Goal: Task Accomplishment & Management: Manage account settings

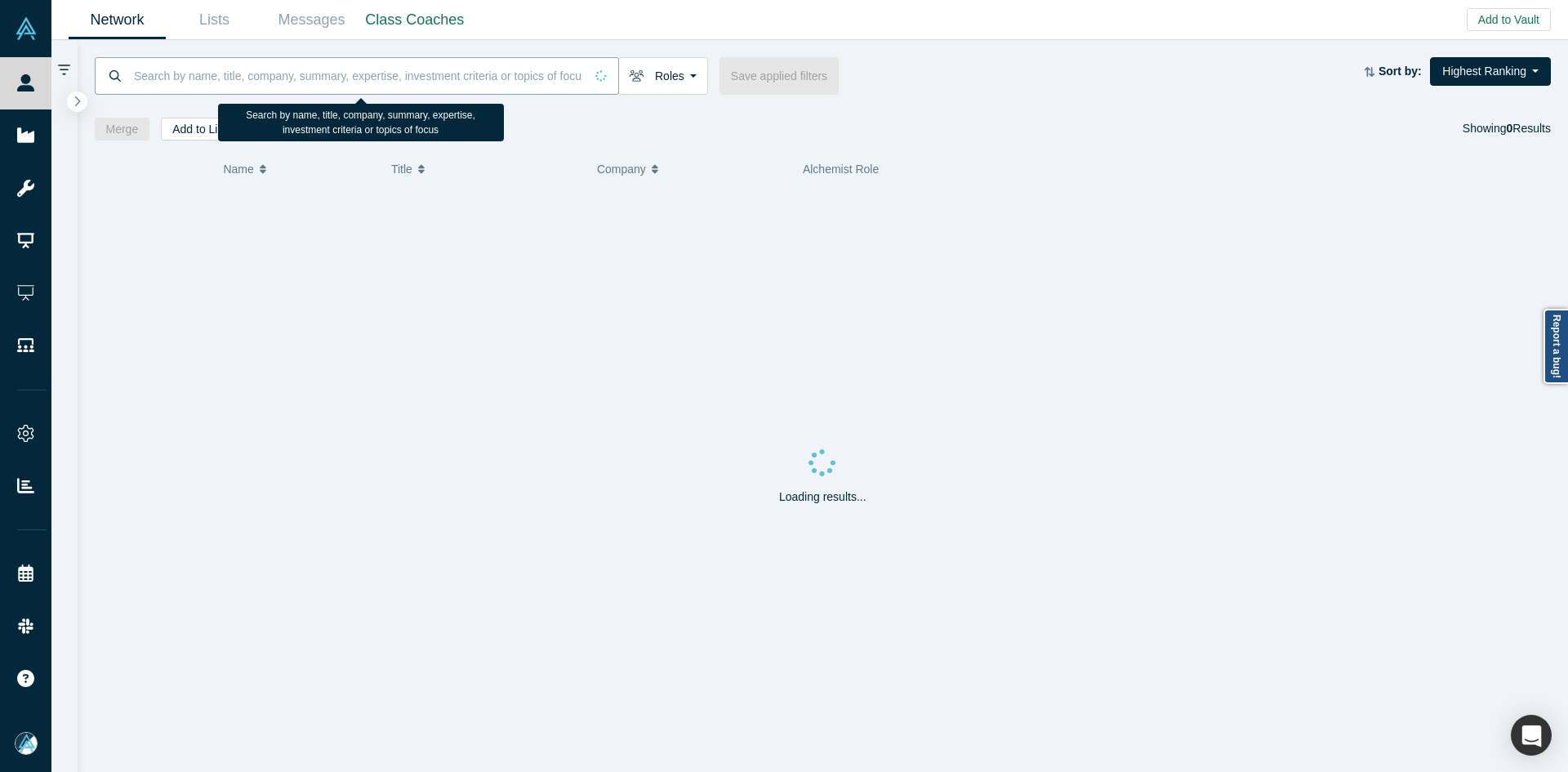
click at [489, 67] on input at bounding box center [358, 75] width 452 height 39
paste input "[PERSON_NAME]"
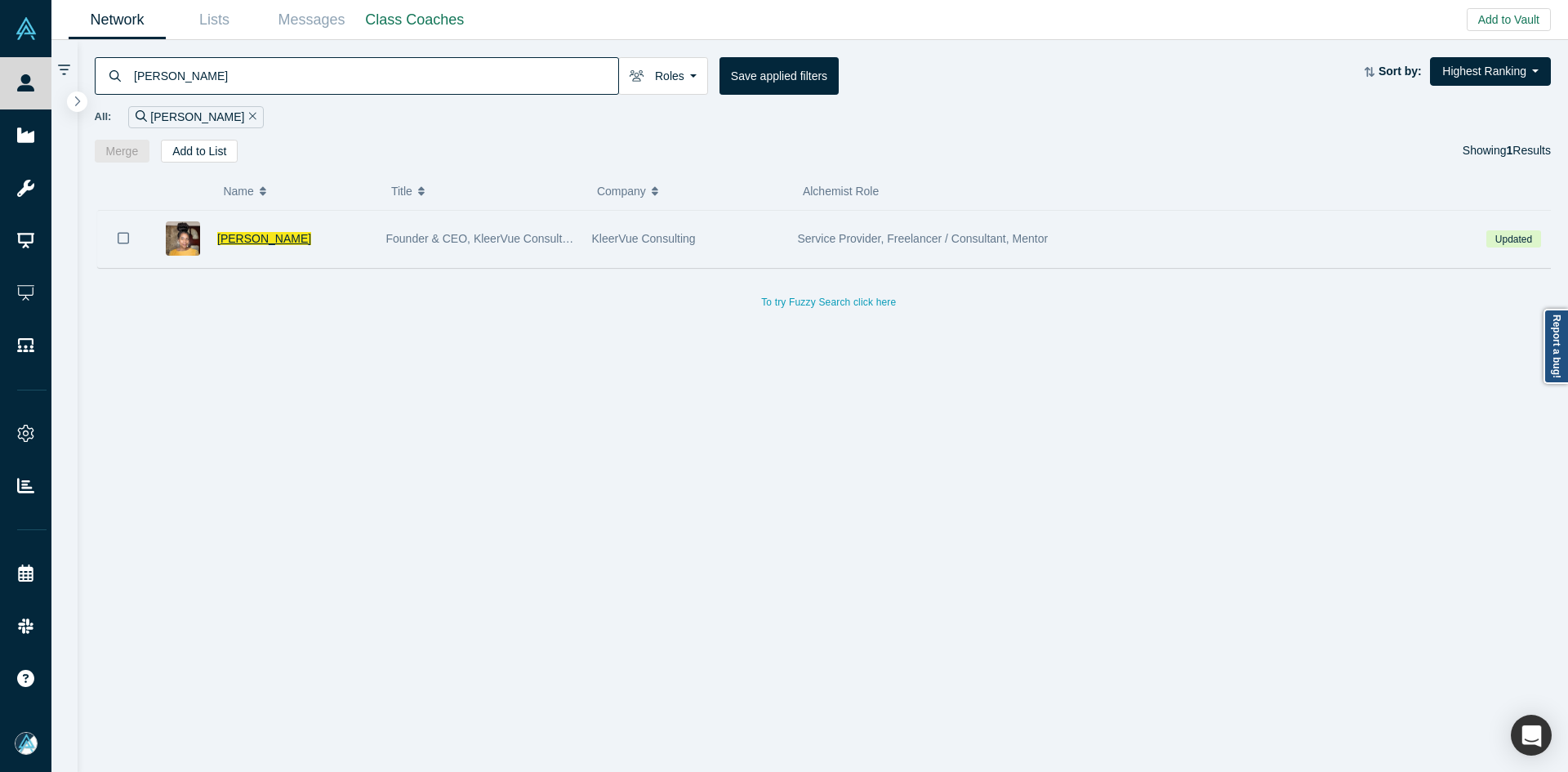
type input "[PERSON_NAME]"
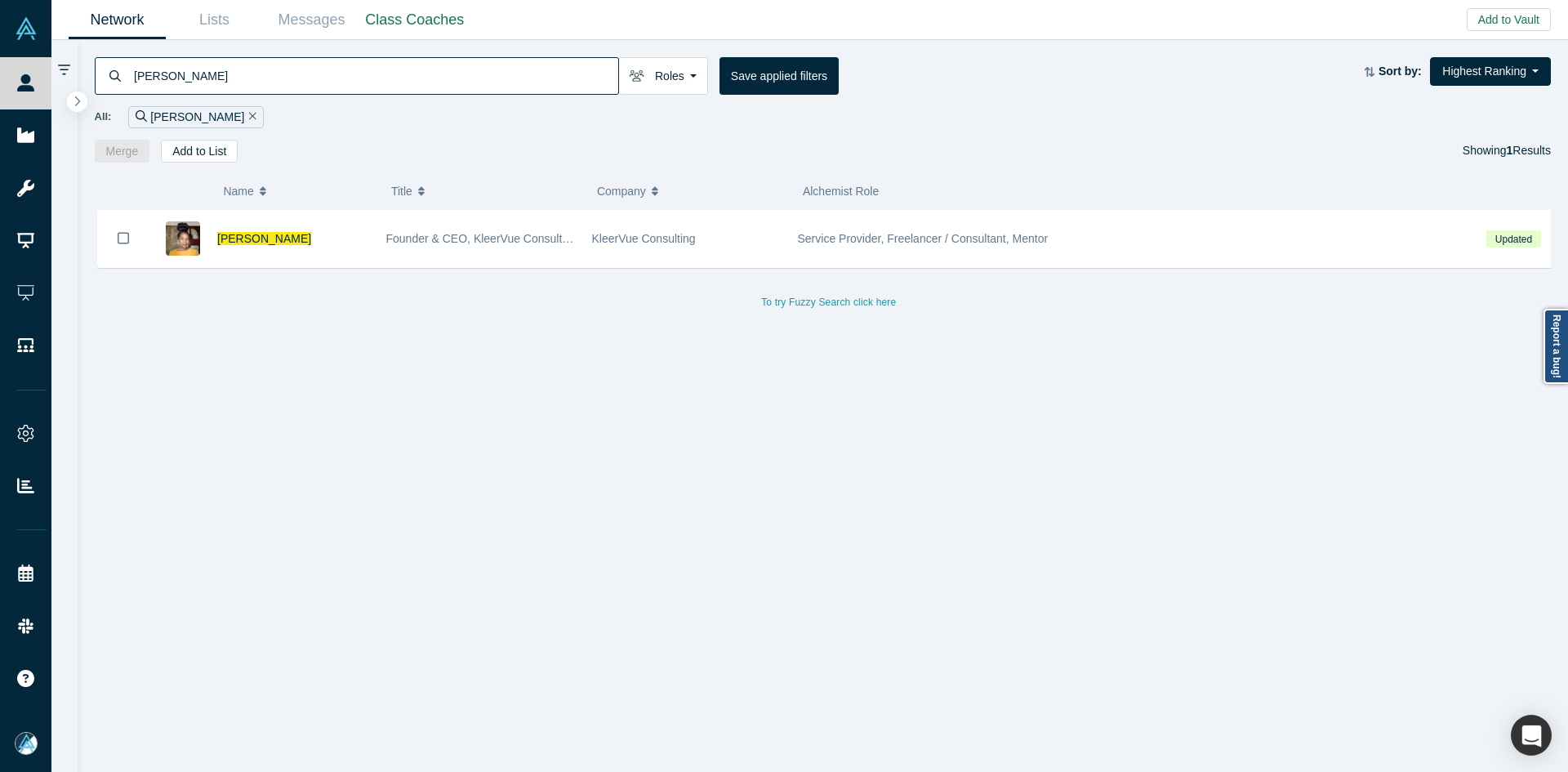
click at [256, 238] on span "[PERSON_NAME]" at bounding box center [264, 238] width 94 height 13
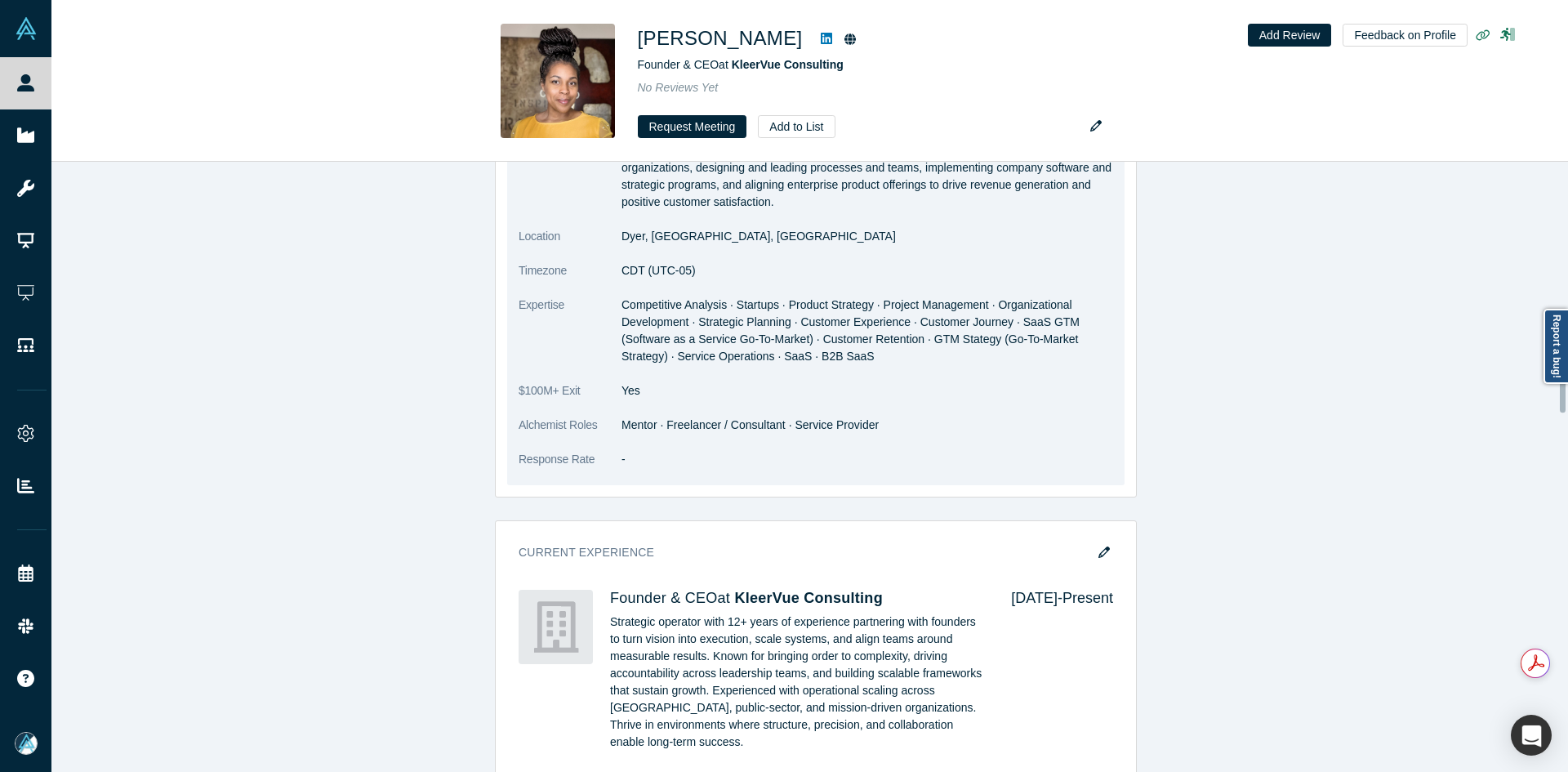
scroll to position [892, 0]
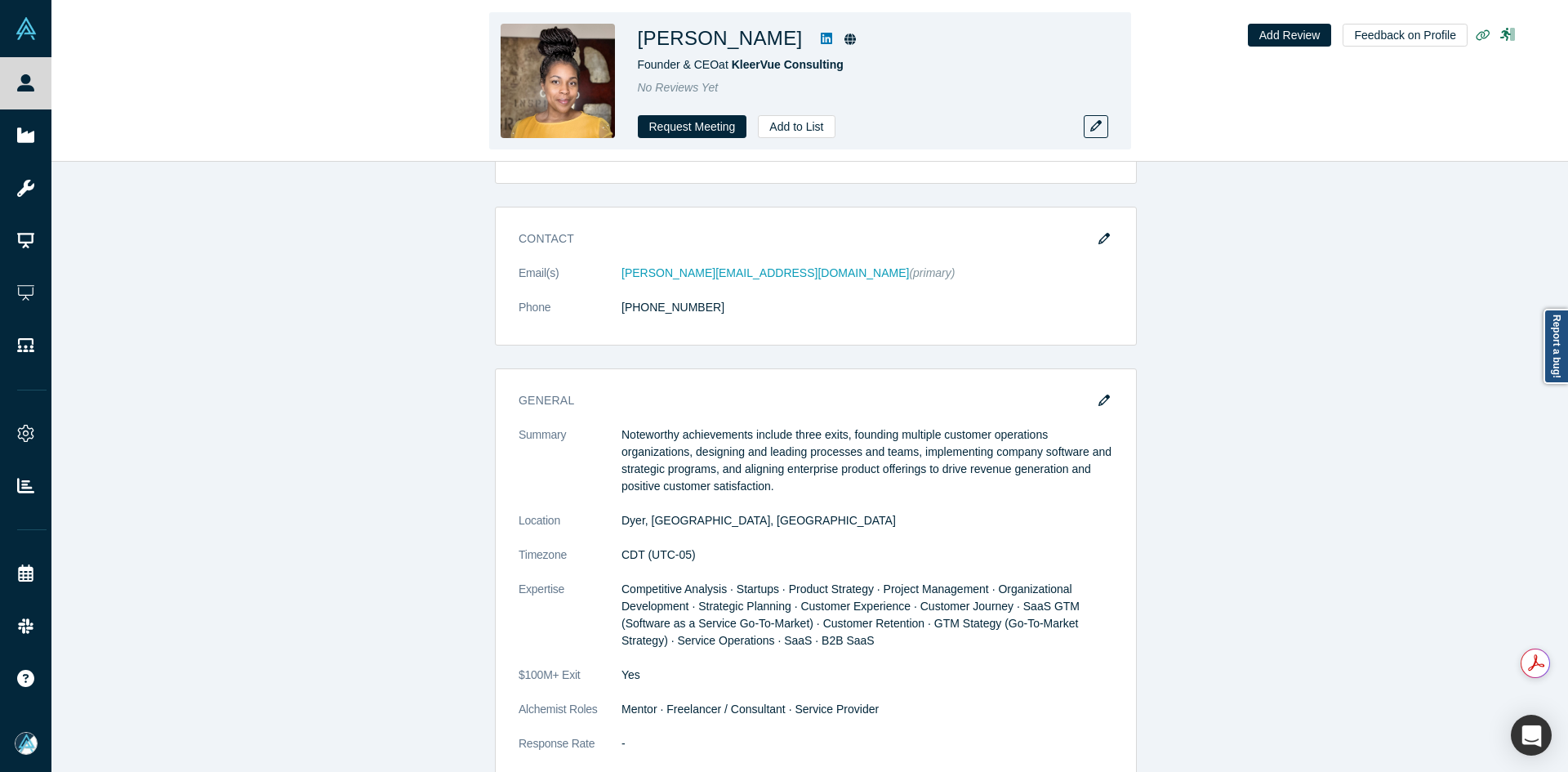
click at [820, 38] on icon at bounding box center [826, 38] width 12 height 12
drag, startPoint x: 746, startPoint y: 40, endPoint x: 640, endPoint y: 46, distance: 106.2
click at [640, 46] on div "[PERSON_NAME]" at bounding box center [866, 38] width 457 height 30
copy span "KleerVue Consulting"
drag, startPoint x: 855, startPoint y: 67, endPoint x: 733, endPoint y: 66, distance: 122.0
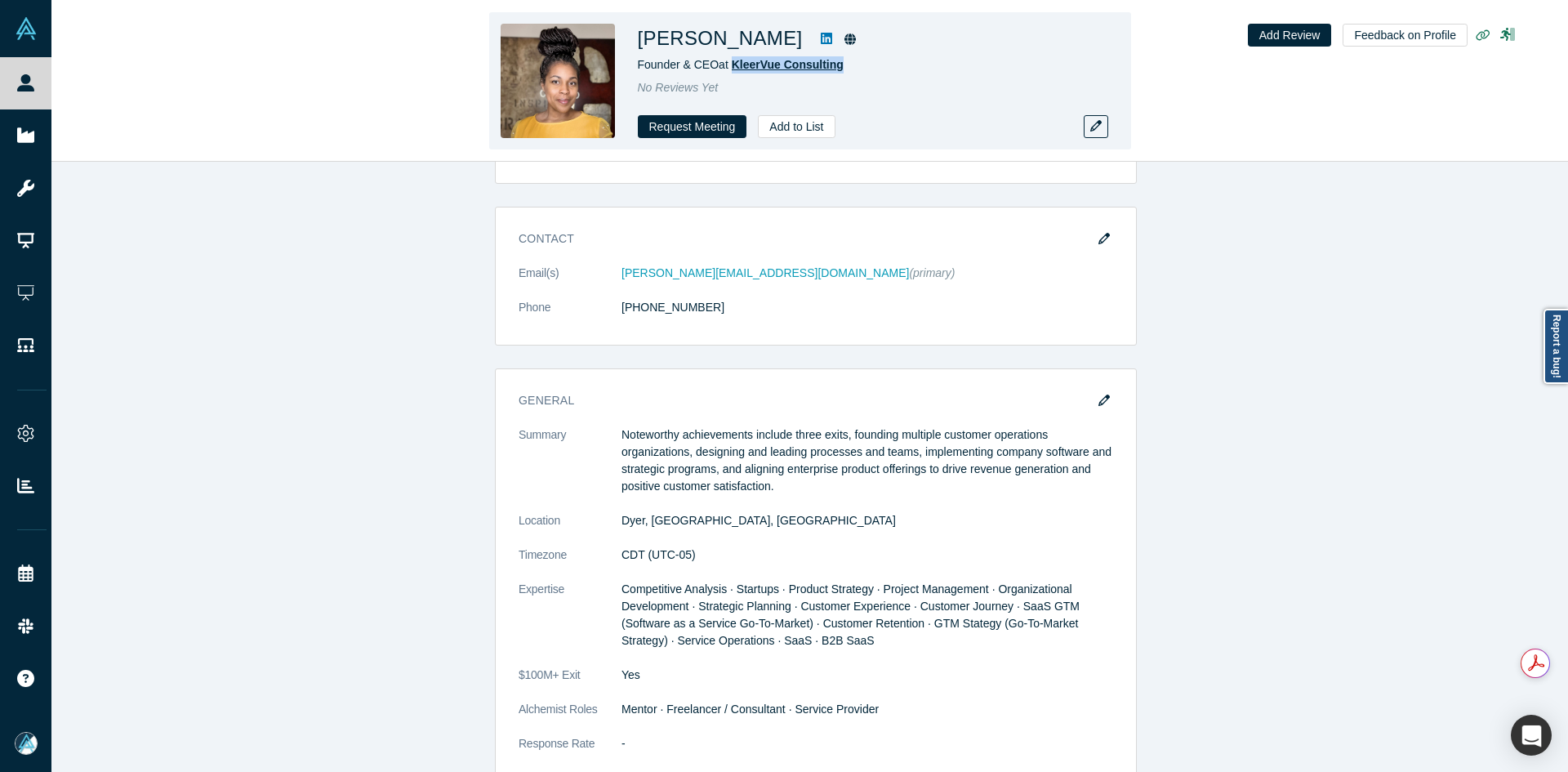
click at [733, 66] on div "Founder & CEO at KleerVue Consulting" at bounding box center [866, 65] width 457 height 17
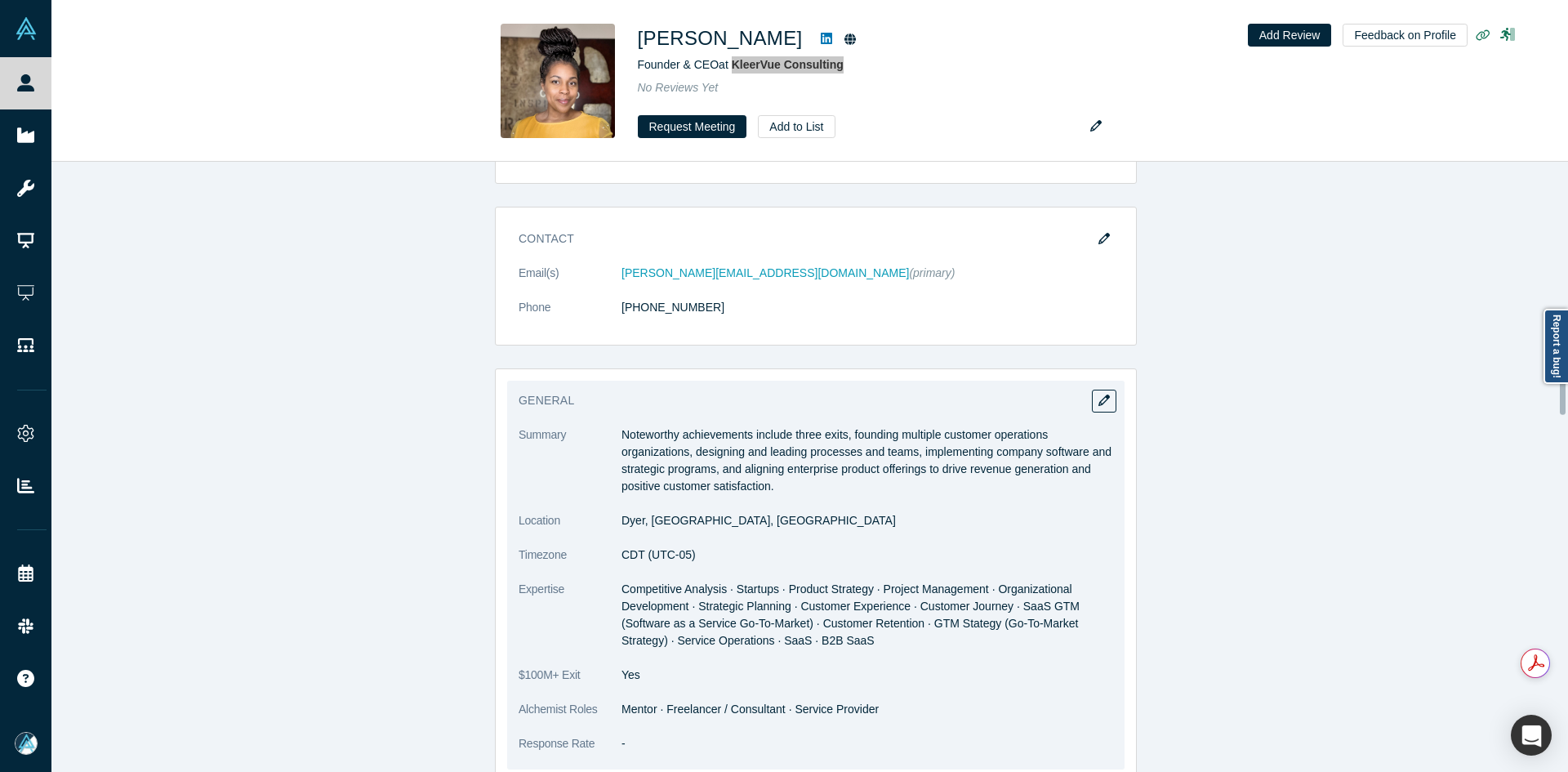
scroll to position [973, 0]
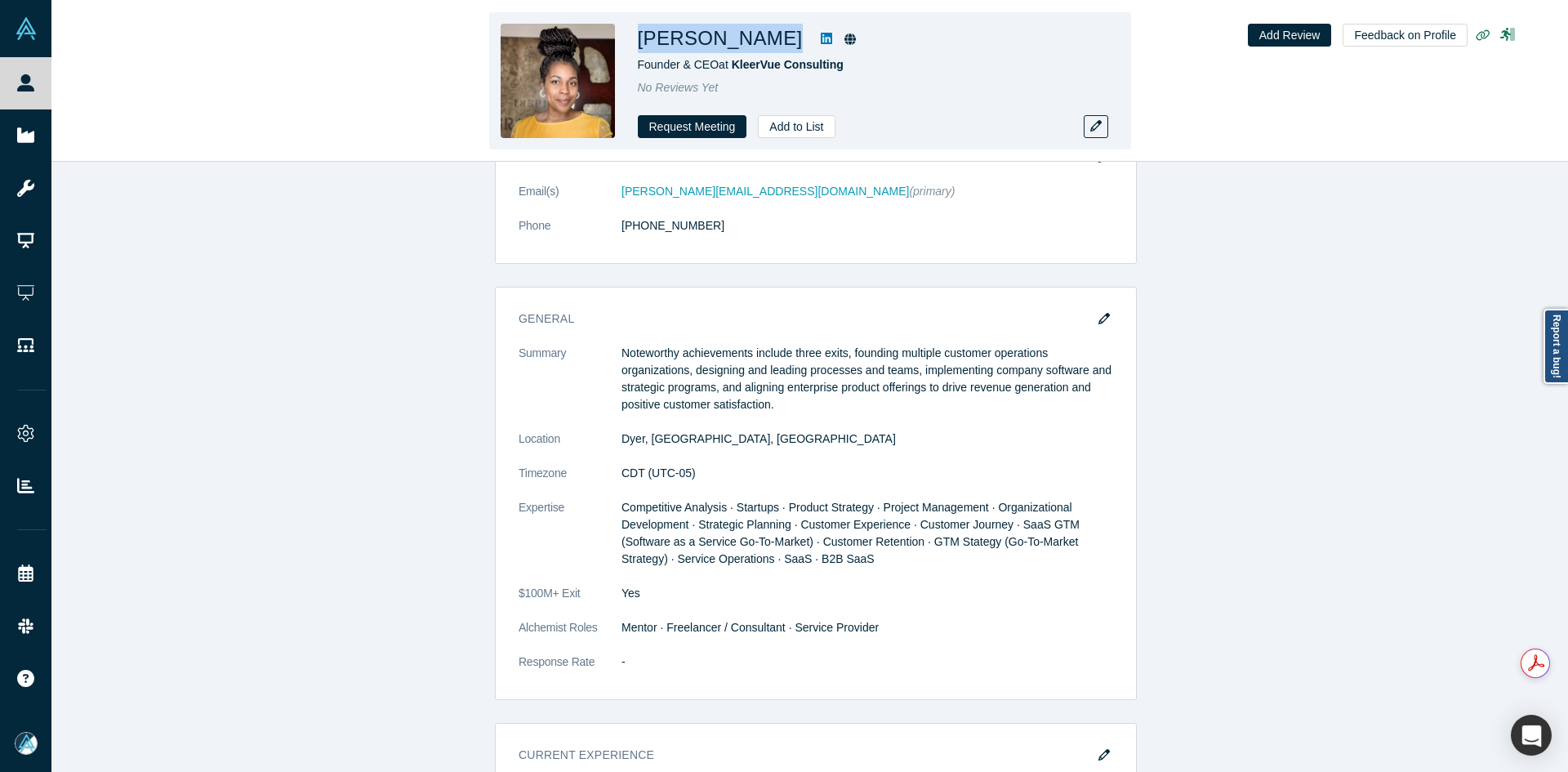
copy div "[PERSON_NAME]"
drag, startPoint x: 764, startPoint y: 40, endPoint x: 638, endPoint y: 40, distance: 126.0
click at [638, 40] on div "[PERSON_NAME]" at bounding box center [866, 38] width 457 height 30
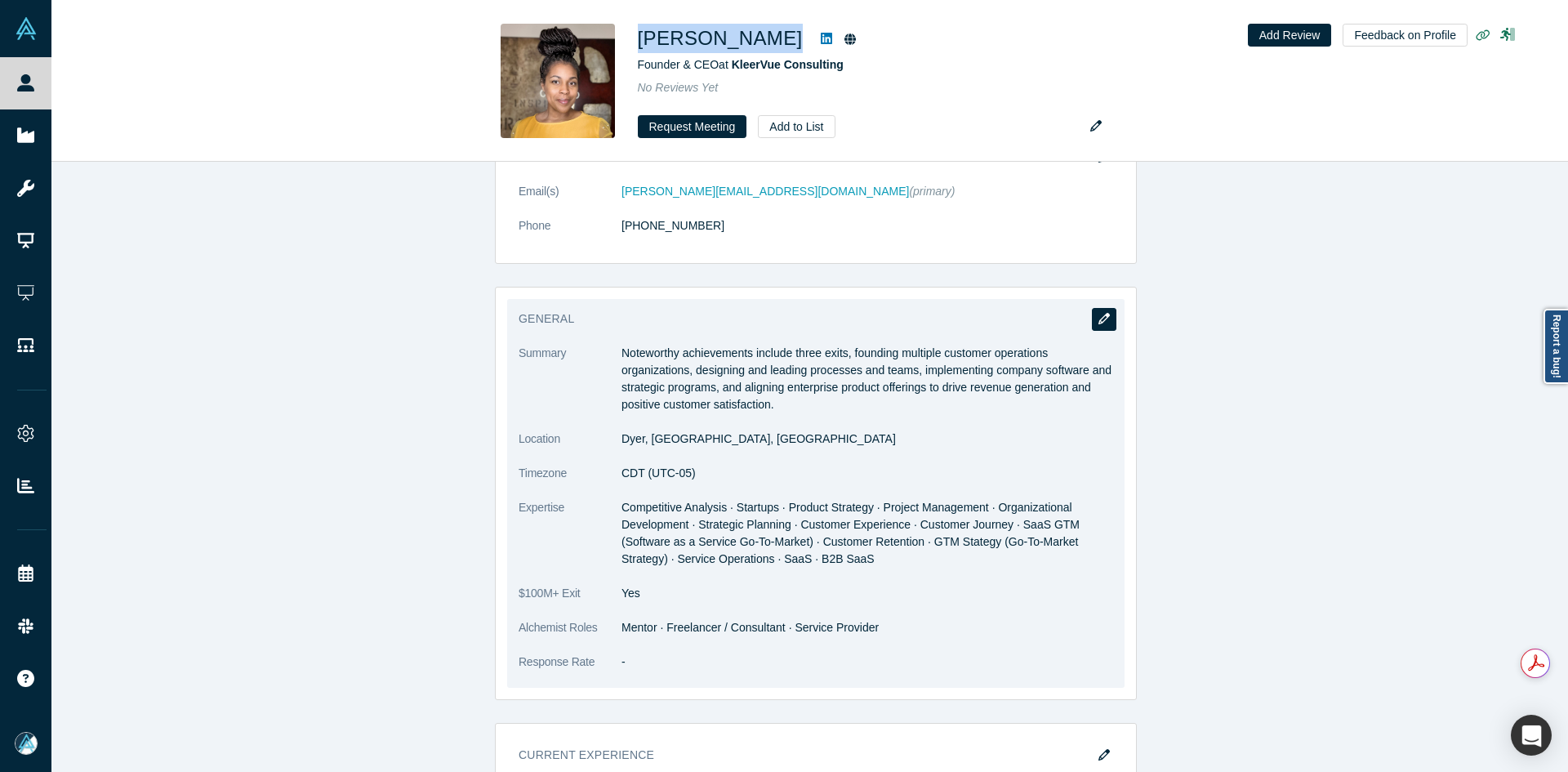
click at [1099, 314] on icon "button" at bounding box center [1104, 318] width 12 height 12
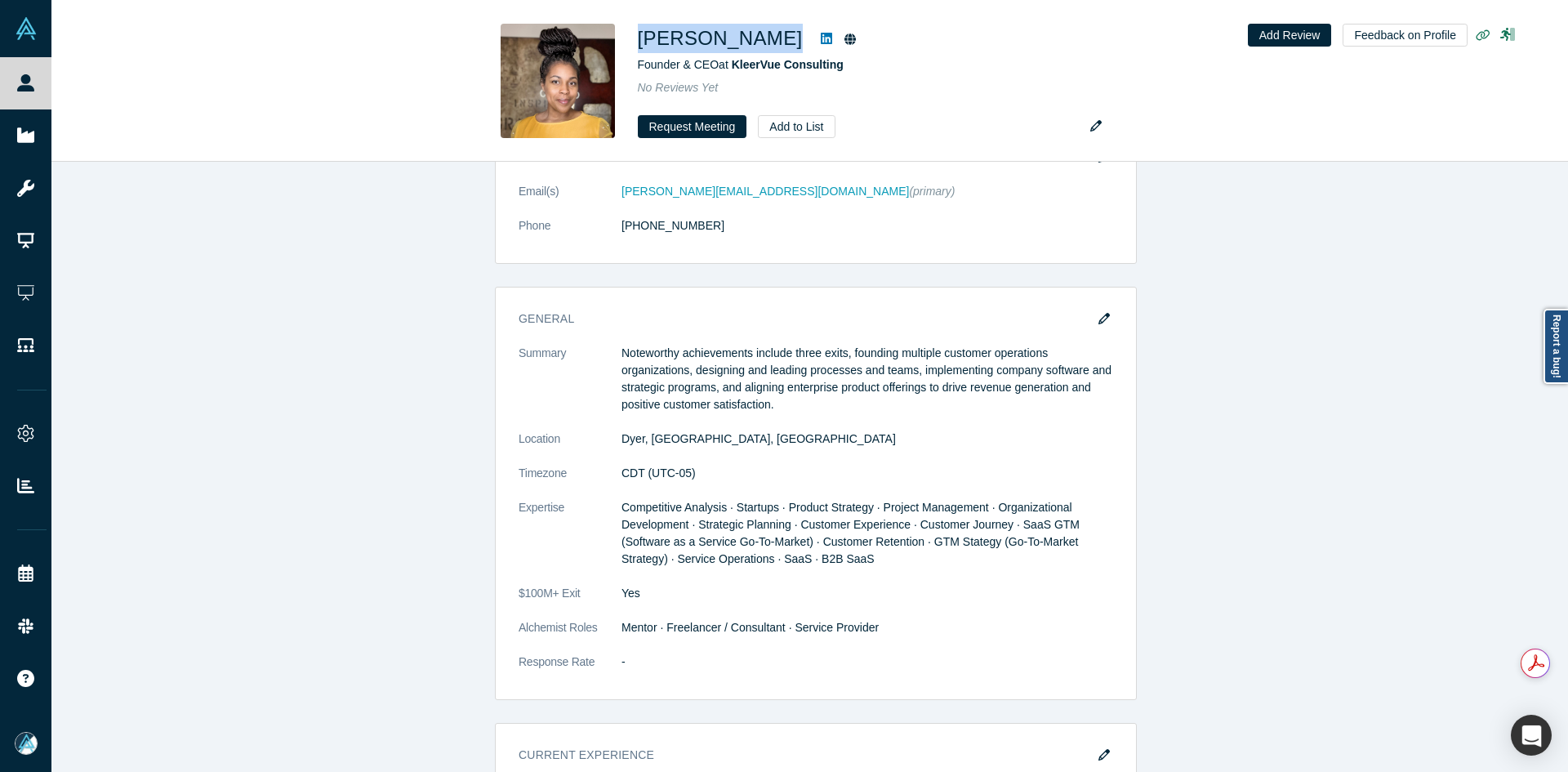
scroll to position [0, 0]
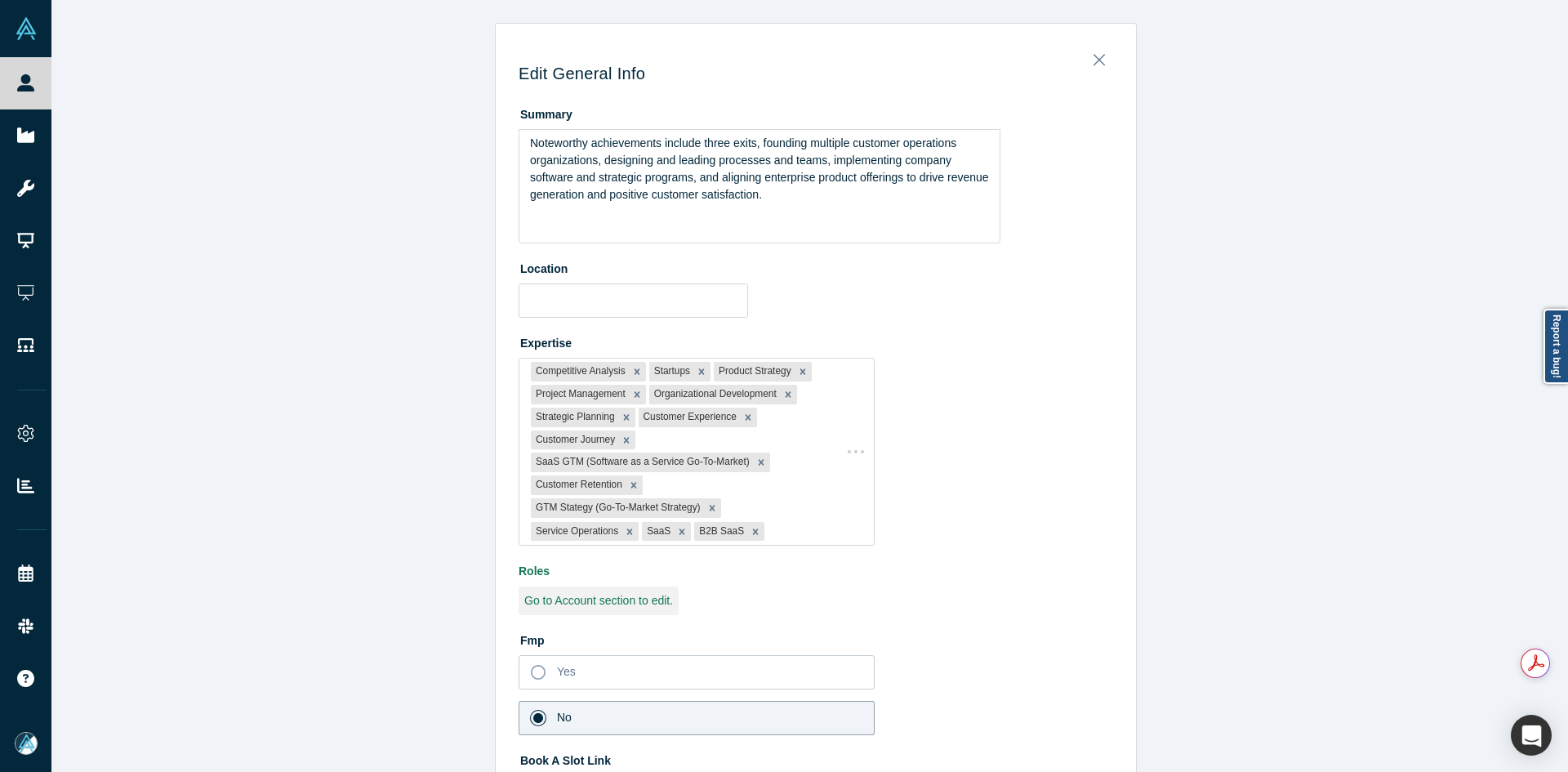
type input "Dyer, [GEOGRAPHIC_DATA], [GEOGRAPHIC_DATA]"
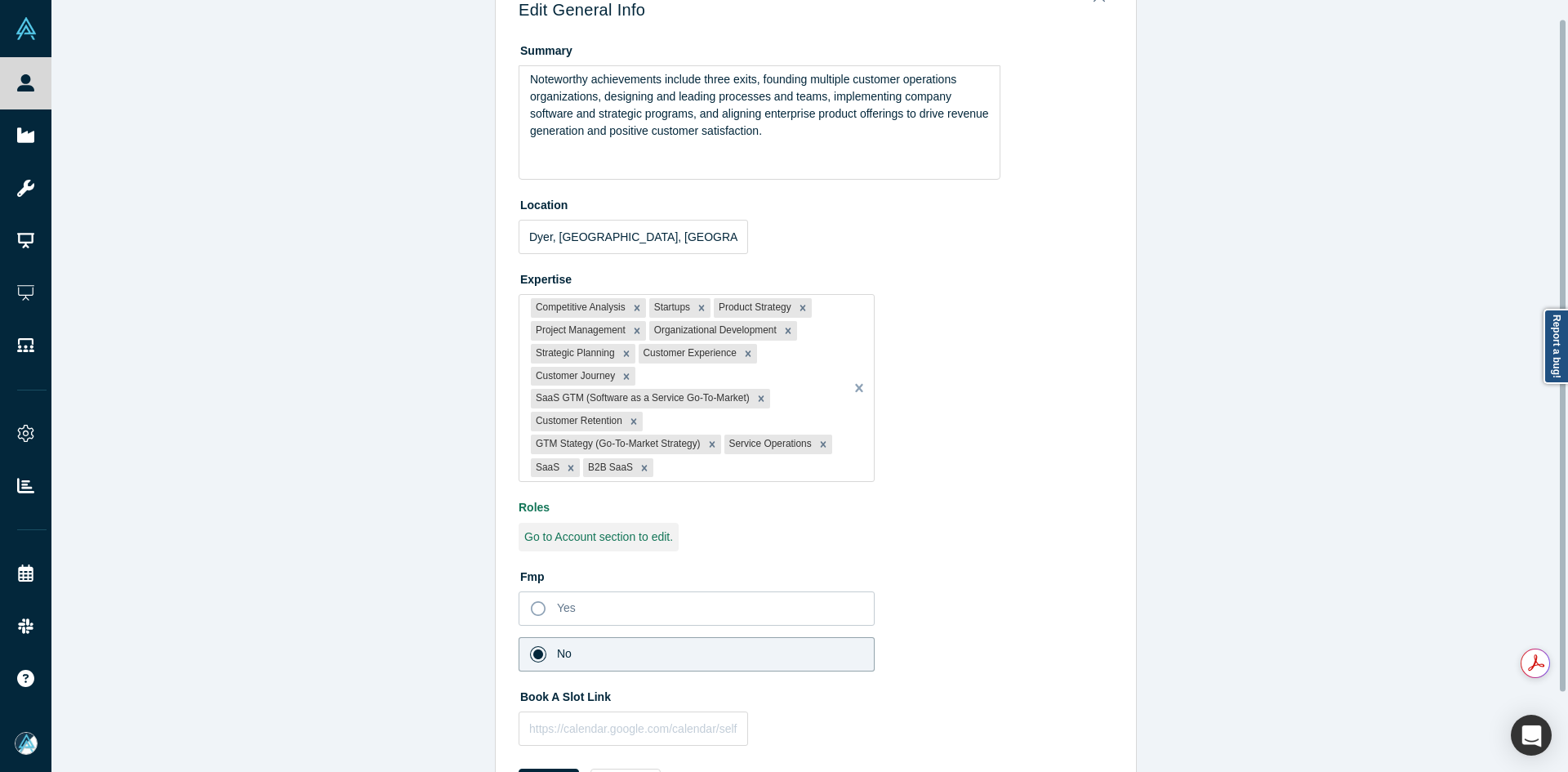
scroll to position [112, 0]
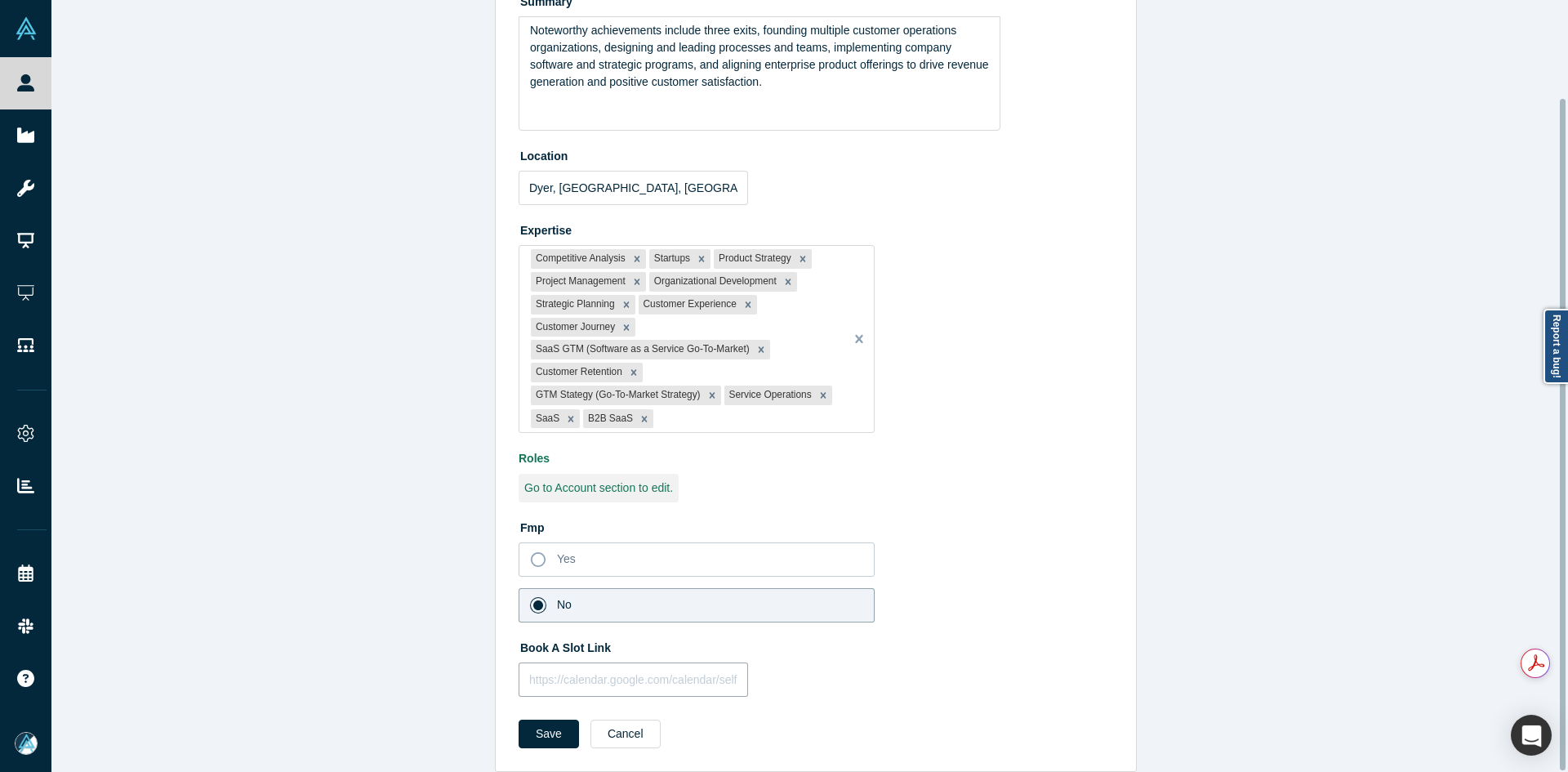
click at [619, 670] on input "text" at bounding box center [633, 679] width 229 height 34
paste input "[URL][DOMAIN_NAME]"
type input "[URL][DOMAIN_NAME]"
click at [545, 720] on button "Save" at bounding box center [548, 734] width 60 height 29
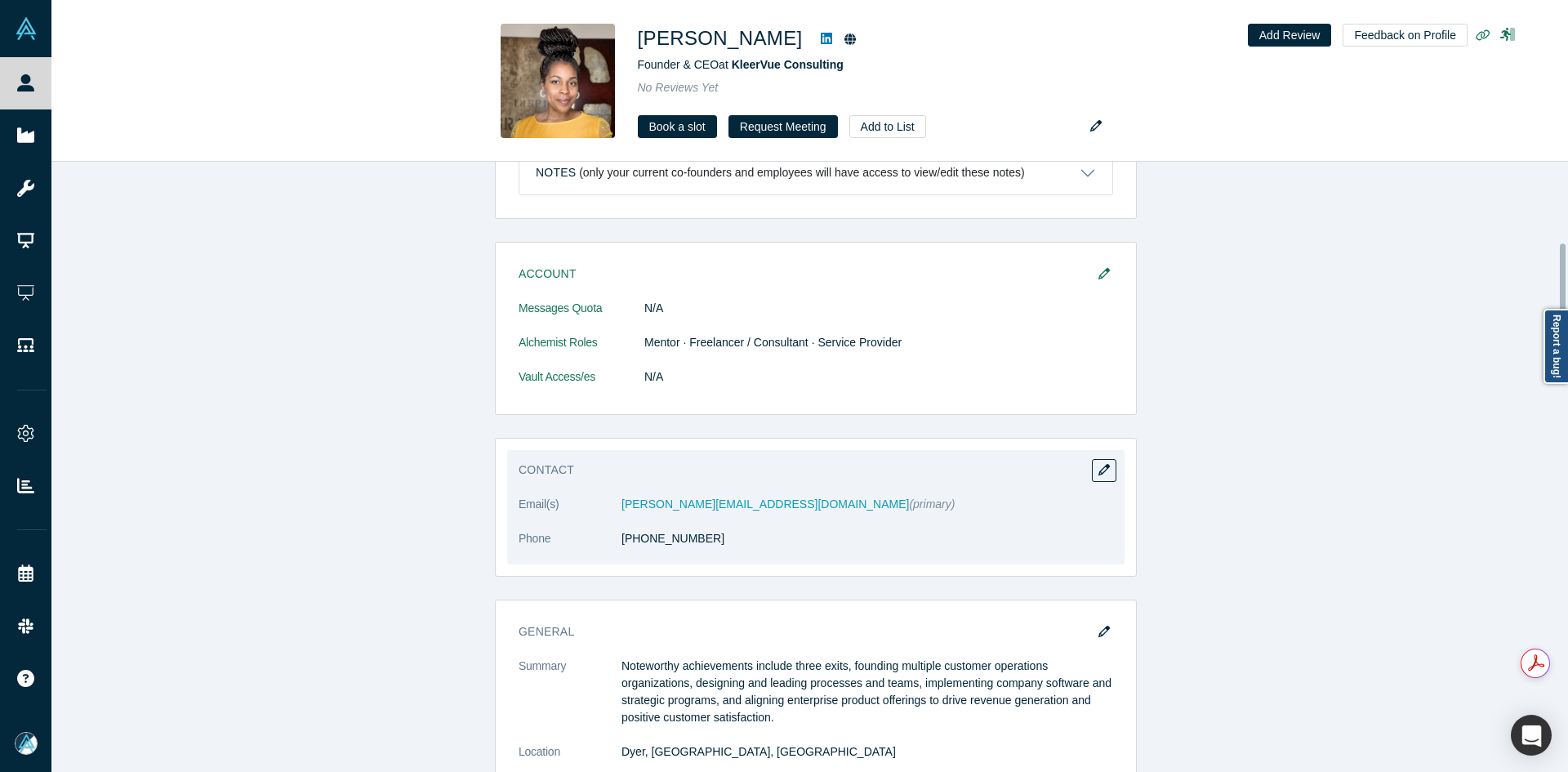
scroll to position [817, 0]
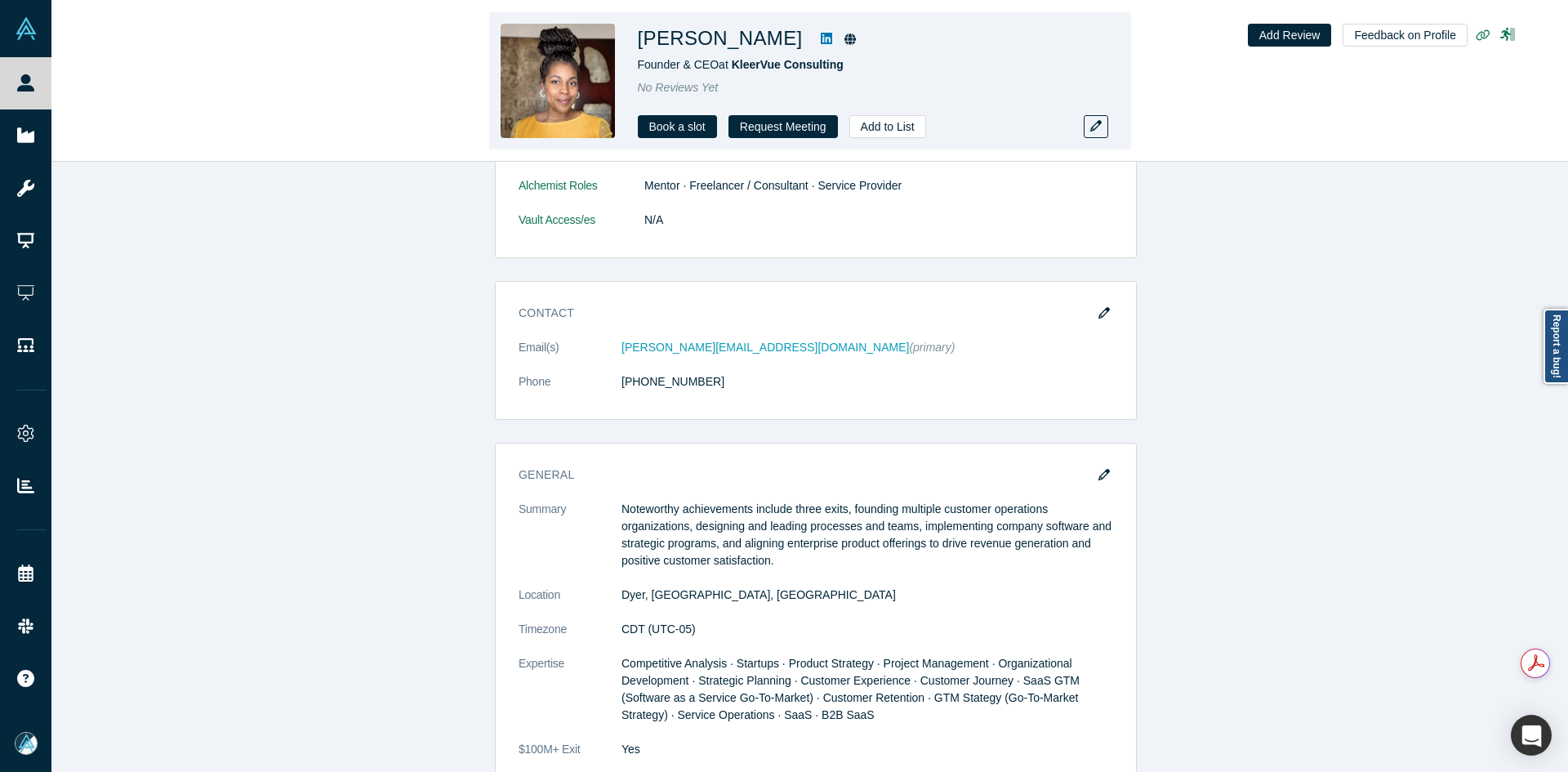
copy h1 "[PERSON_NAME]"
drag, startPoint x: 759, startPoint y: 35, endPoint x: 640, endPoint y: 40, distance: 119.1
click at [640, 40] on h1 "[PERSON_NAME]" at bounding box center [721, 38] width 165 height 30
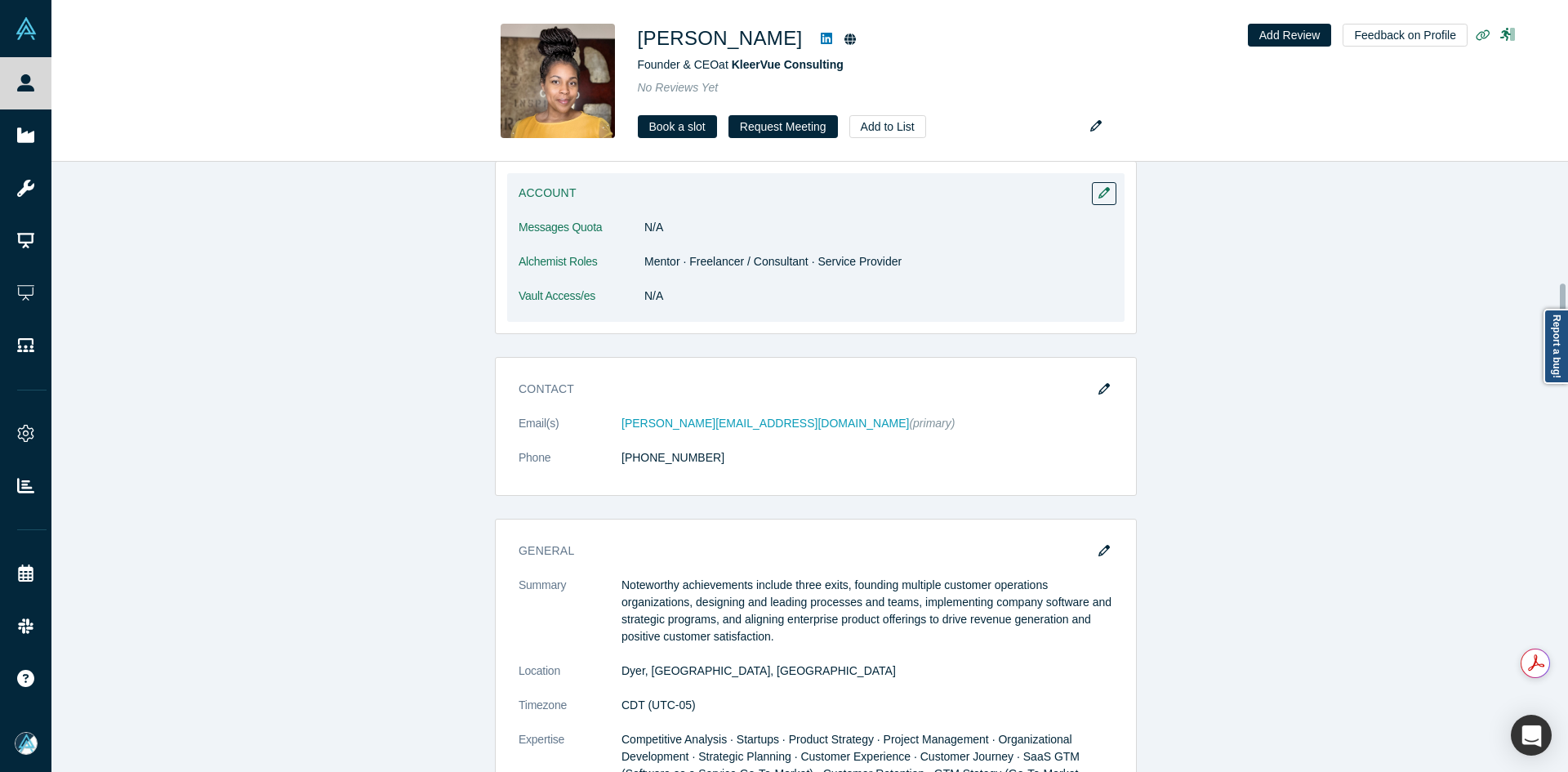
scroll to position [735, 0]
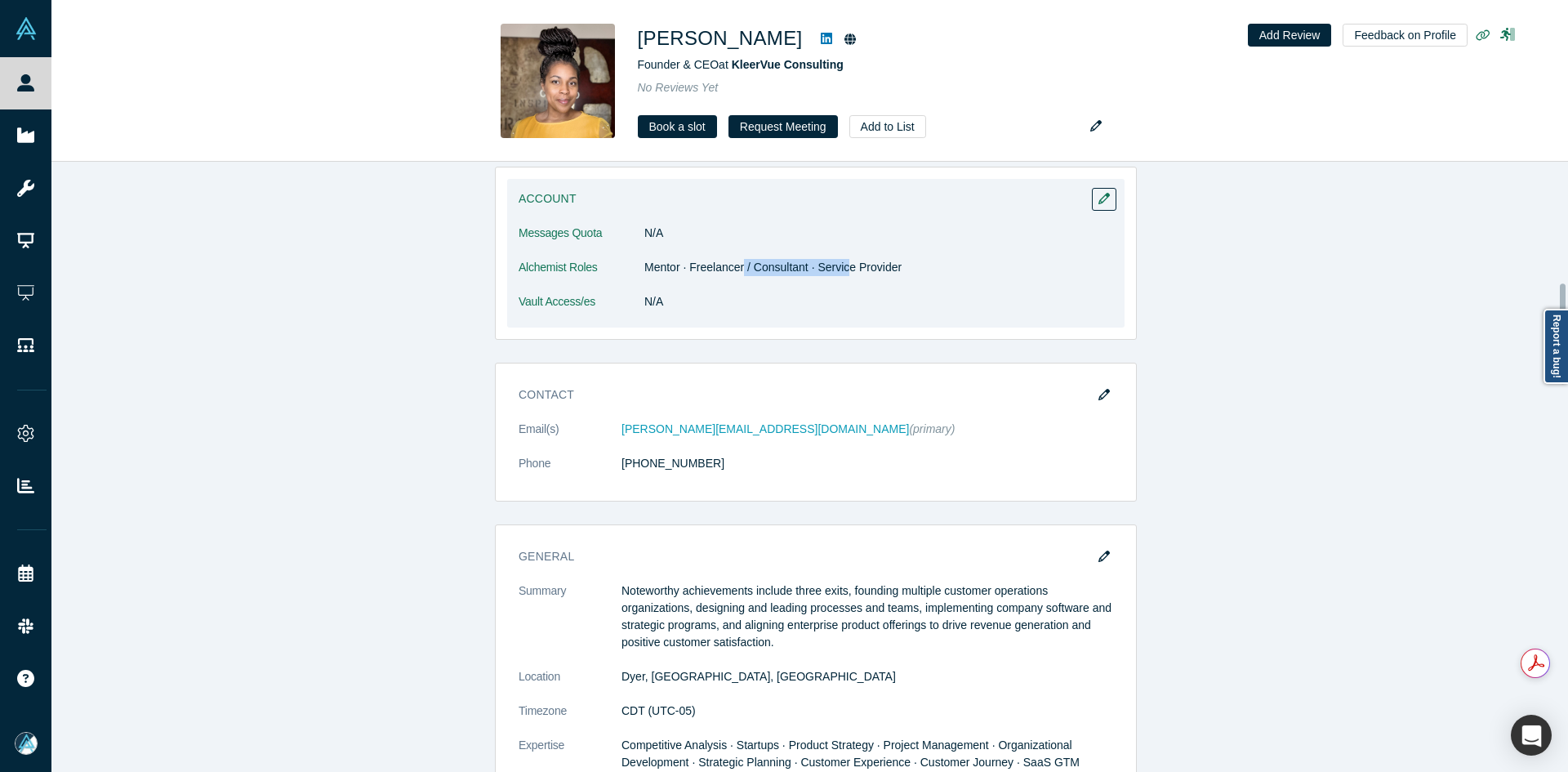
drag, startPoint x: 837, startPoint y: 270, endPoint x: 925, endPoint y: 203, distance: 110.6
click at [865, 266] on dd "Mentor · Freelancer / Consultant · Service Provider" at bounding box center [879, 267] width 469 height 17
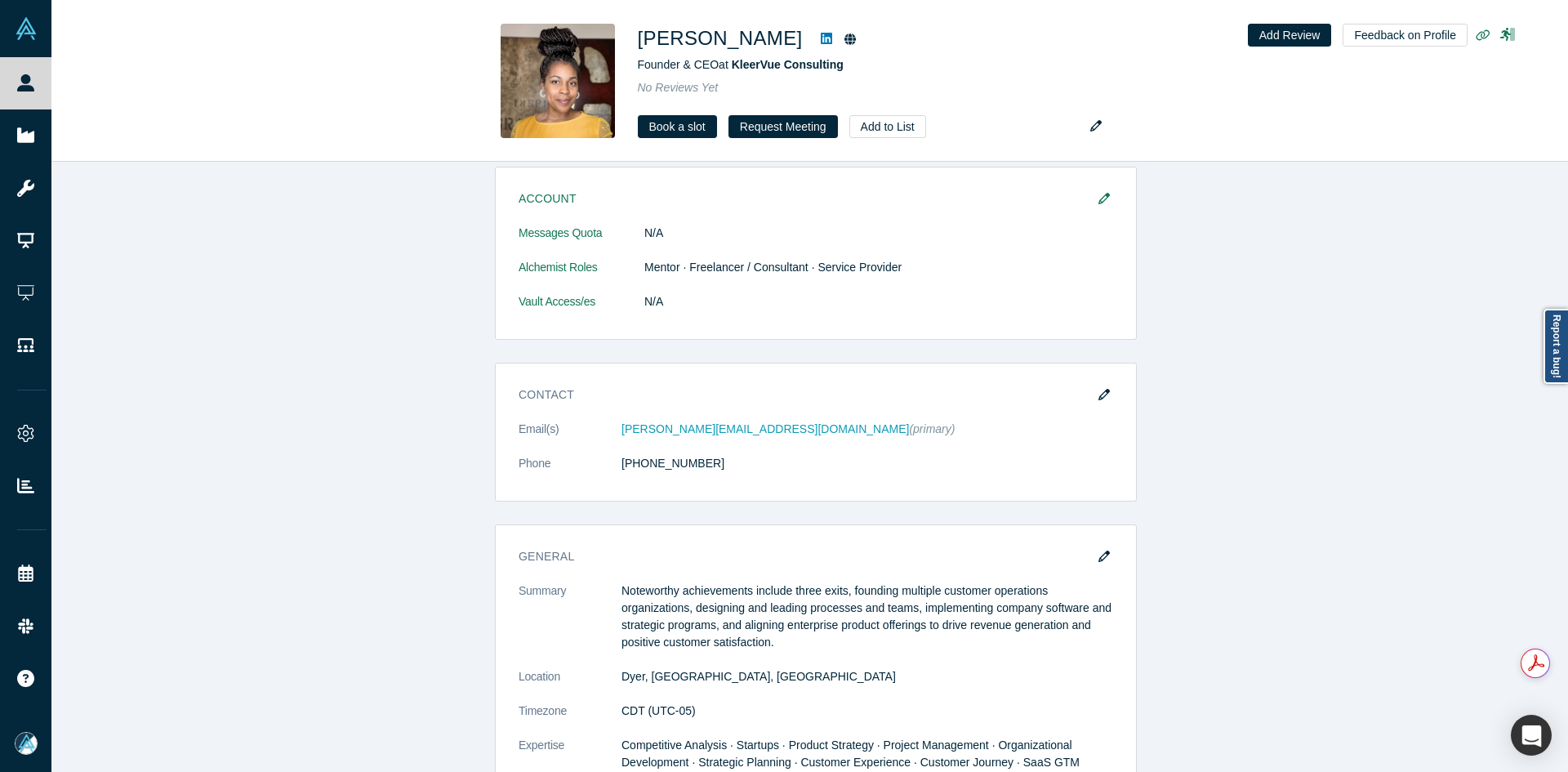
drag, startPoint x: 723, startPoint y: 422, endPoint x: 262, endPoint y: 166, distance: 527.3
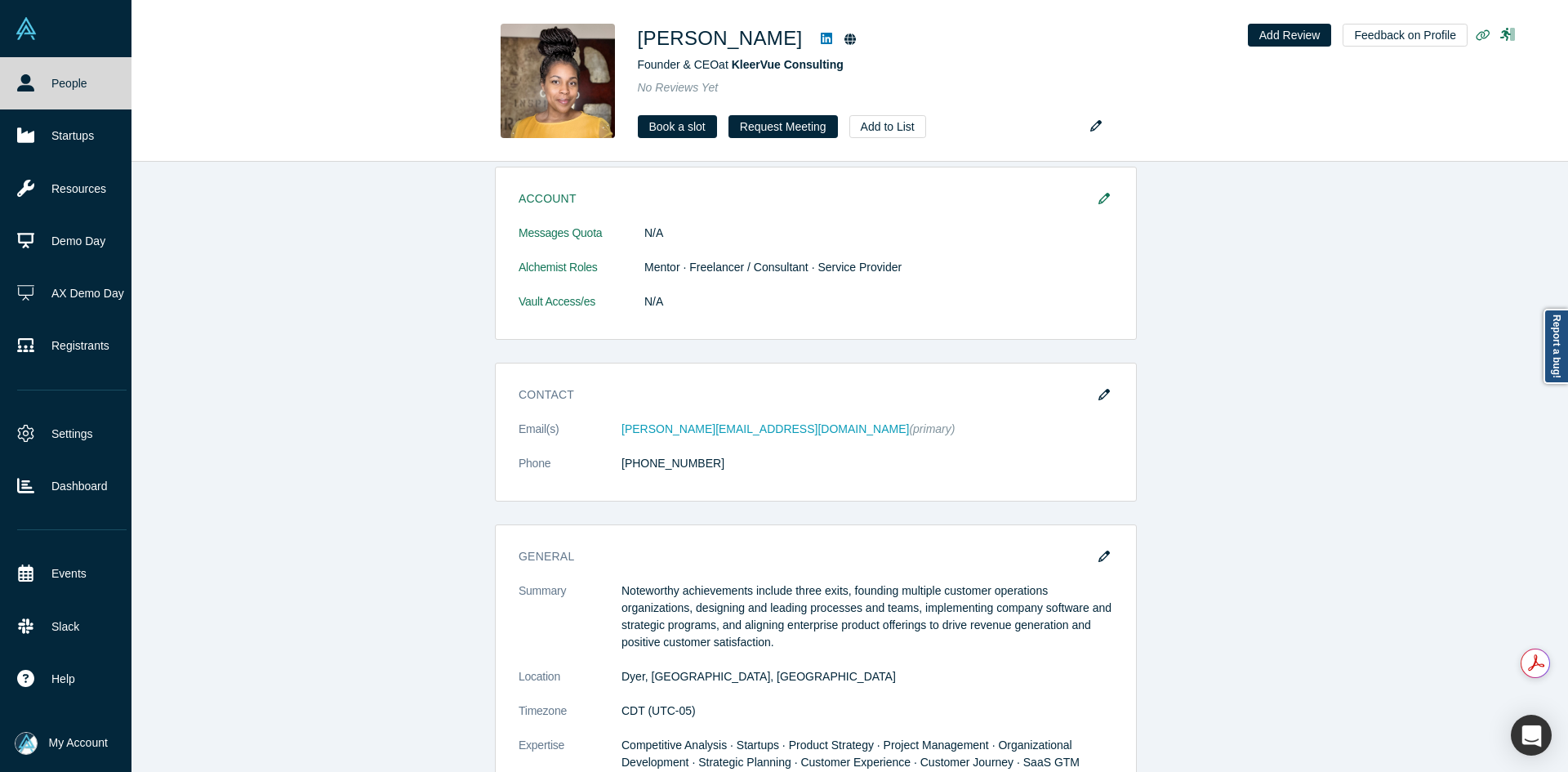
click at [45, 82] on link "People" at bounding box center [72, 84] width 144 height 52
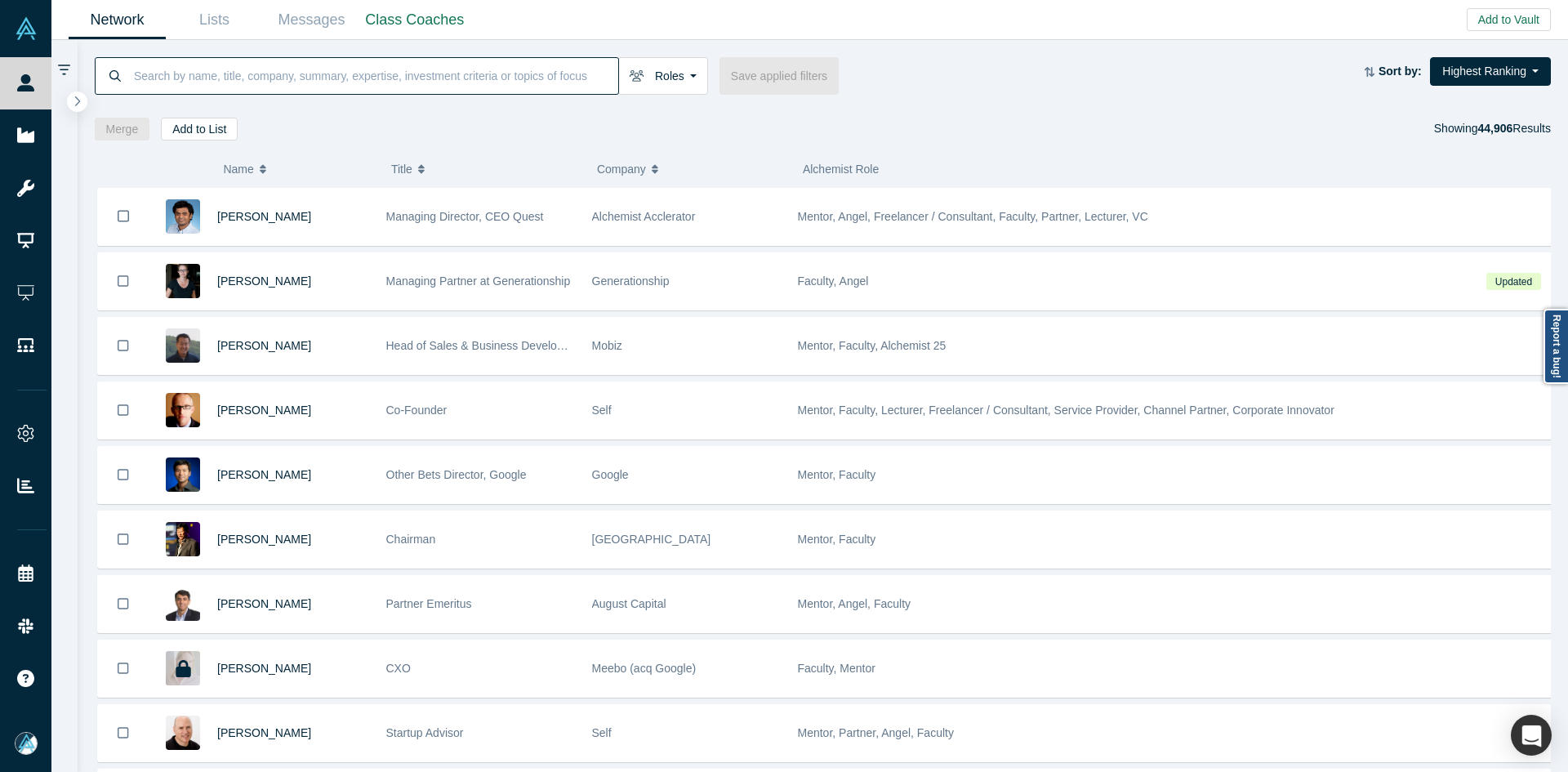
click at [538, 85] on input at bounding box center [375, 75] width 486 height 39
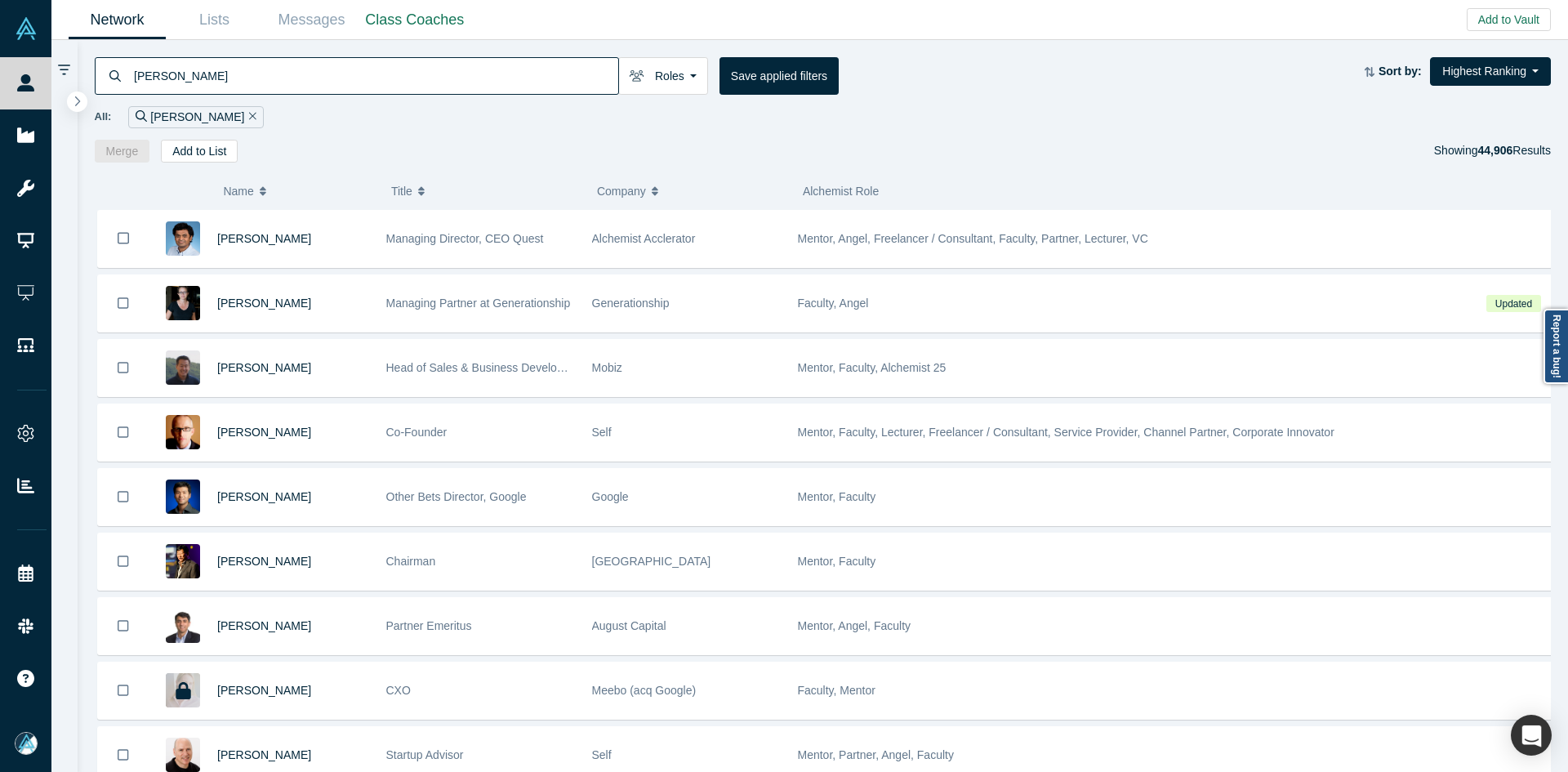
type input "[PERSON_NAME]"
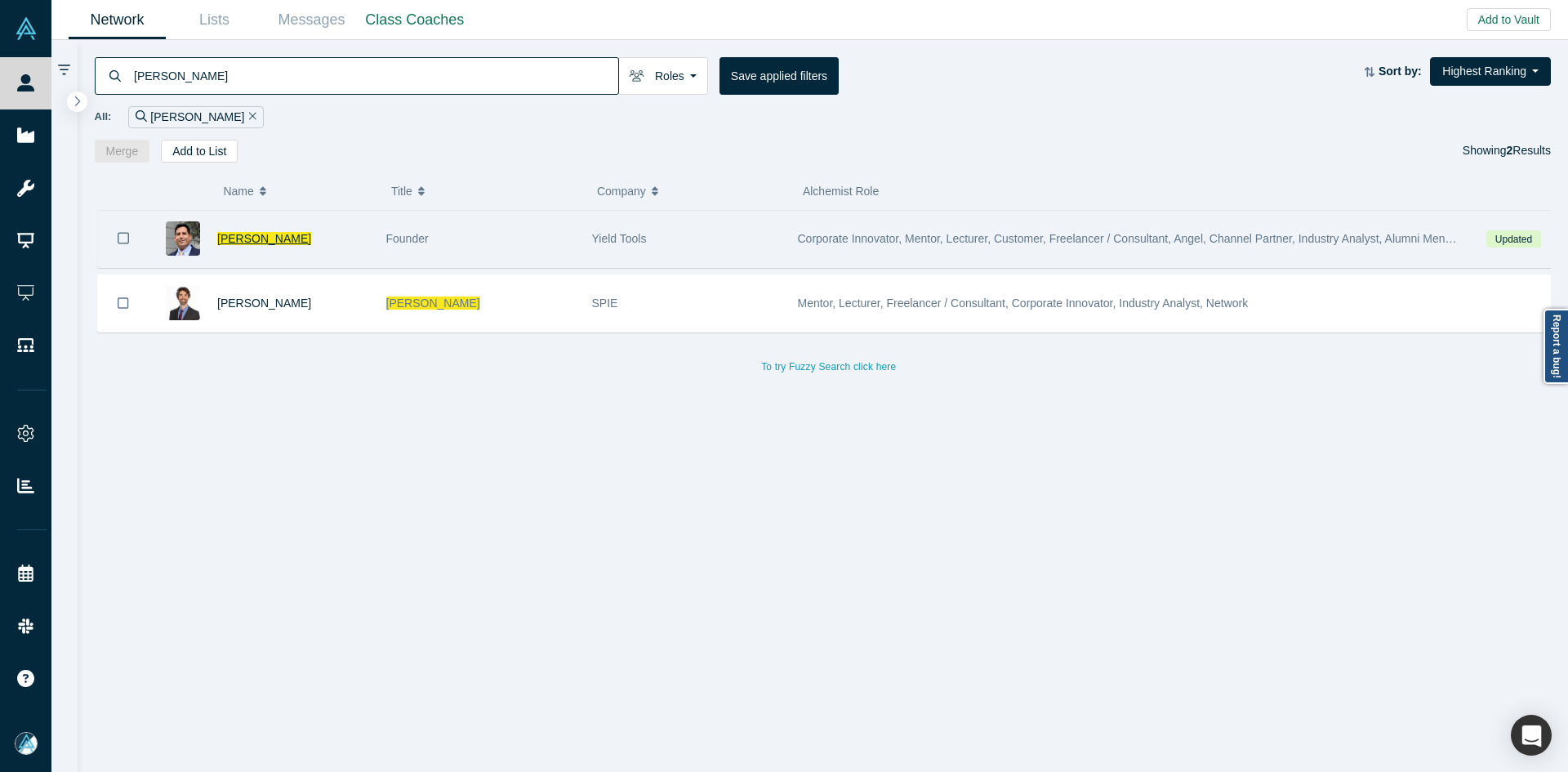
click at [256, 242] on span "[PERSON_NAME]" at bounding box center [264, 238] width 94 height 13
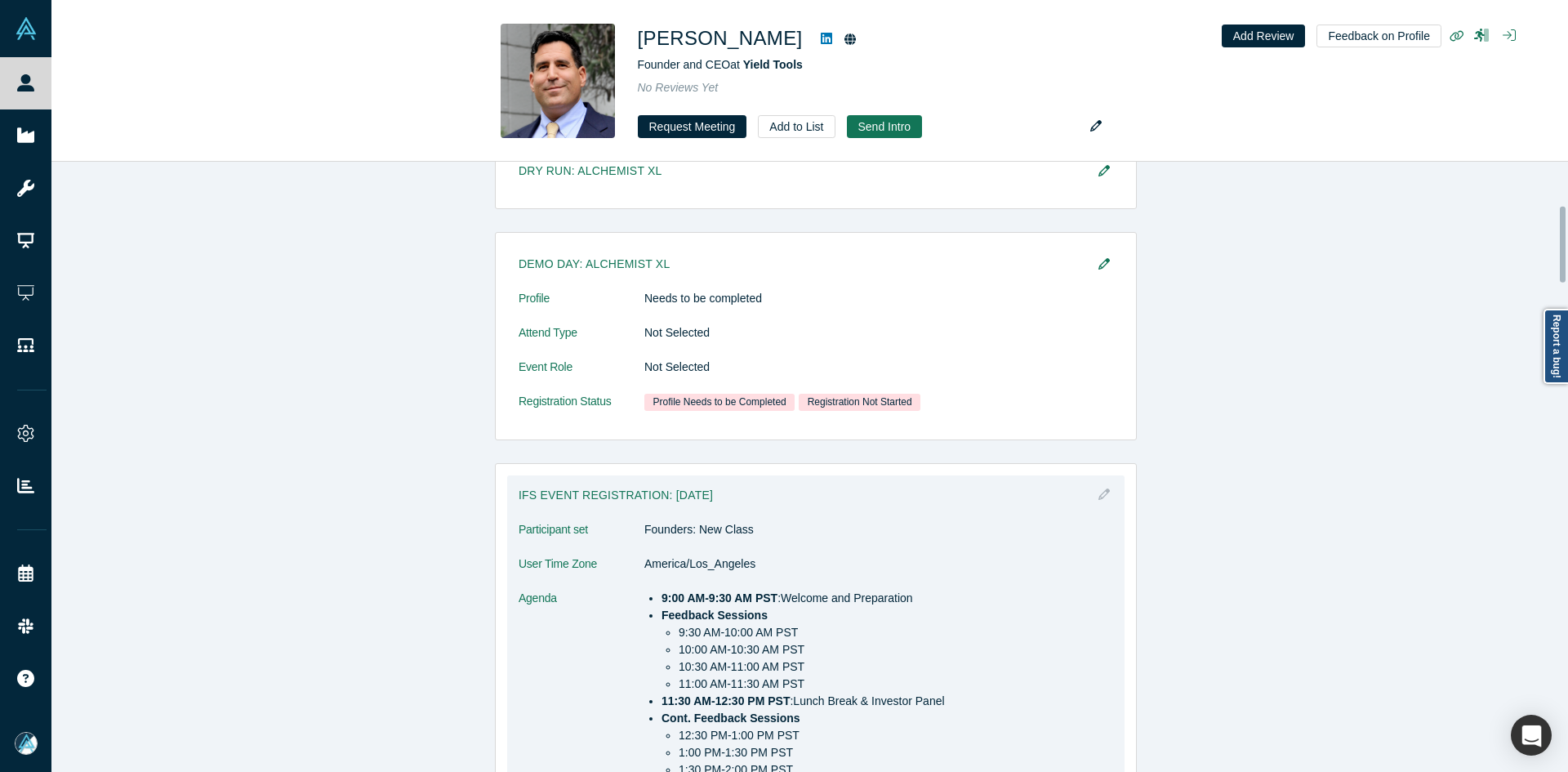
scroll to position [408, 0]
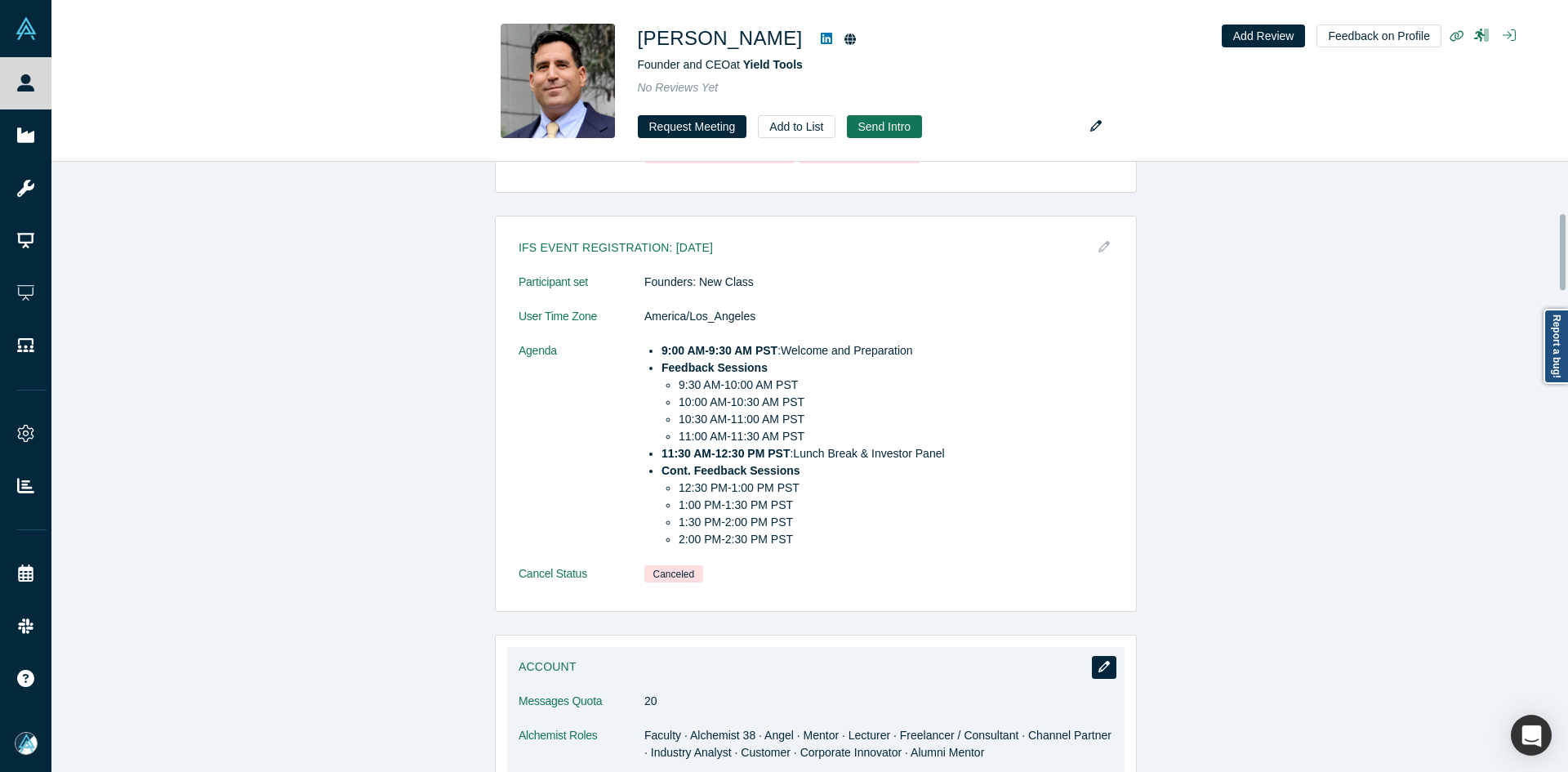
click at [1099, 670] on icon "button" at bounding box center [1104, 666] width 12 height 12
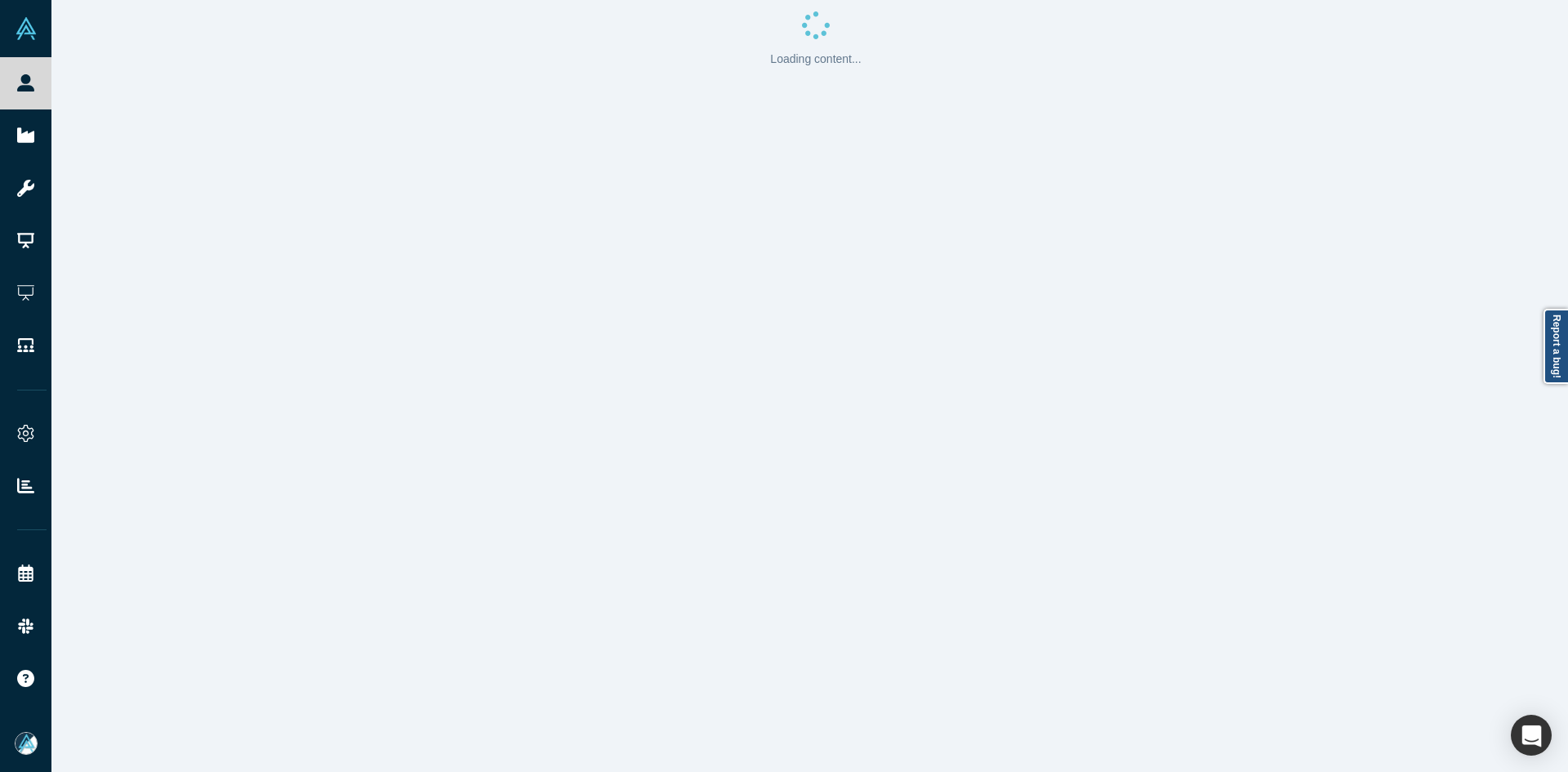
scroll to position [0, 0]
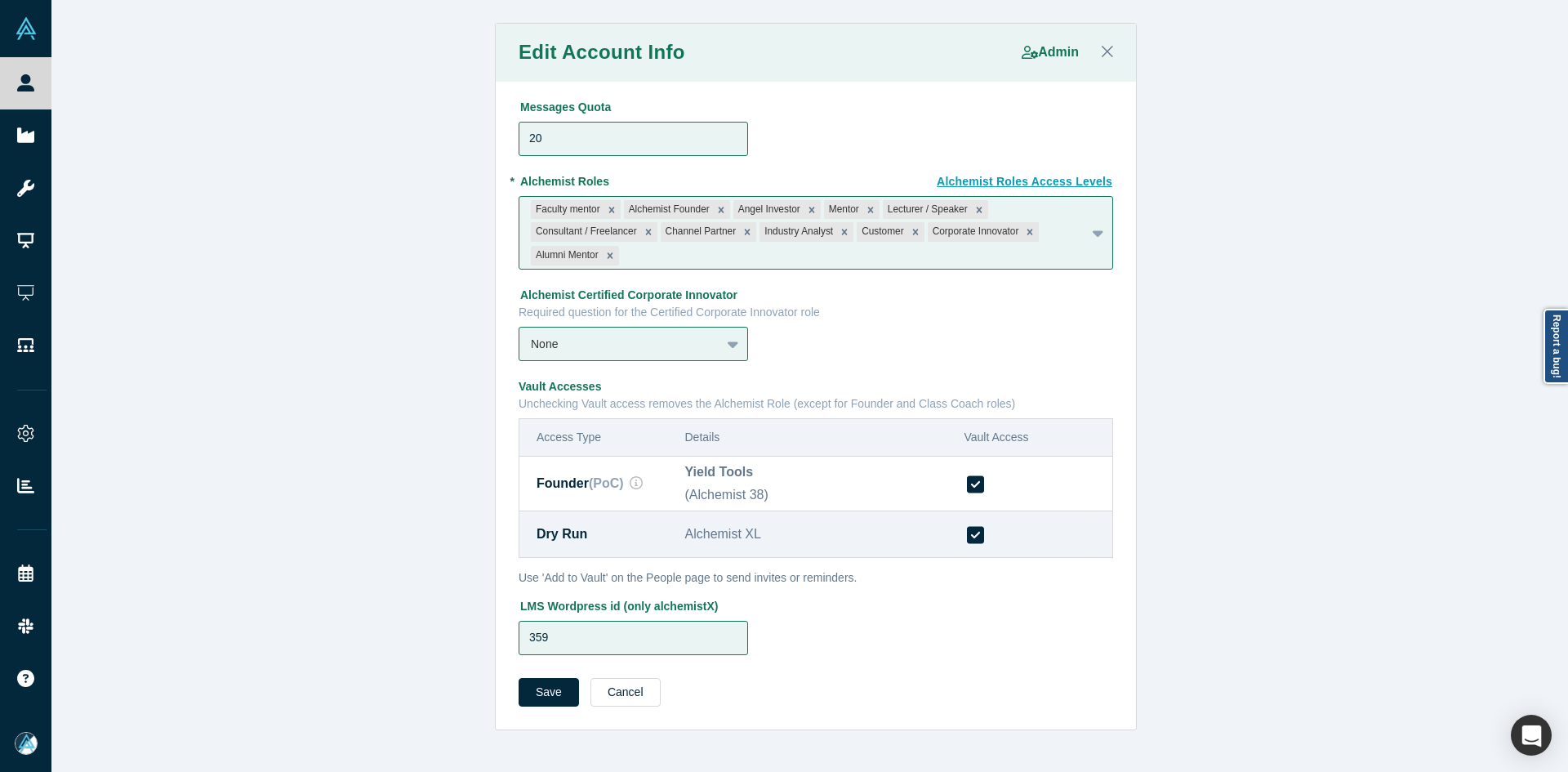
click at [628, 697] on button "Cancel" at bounding box center [625, 692] width 70 height 29
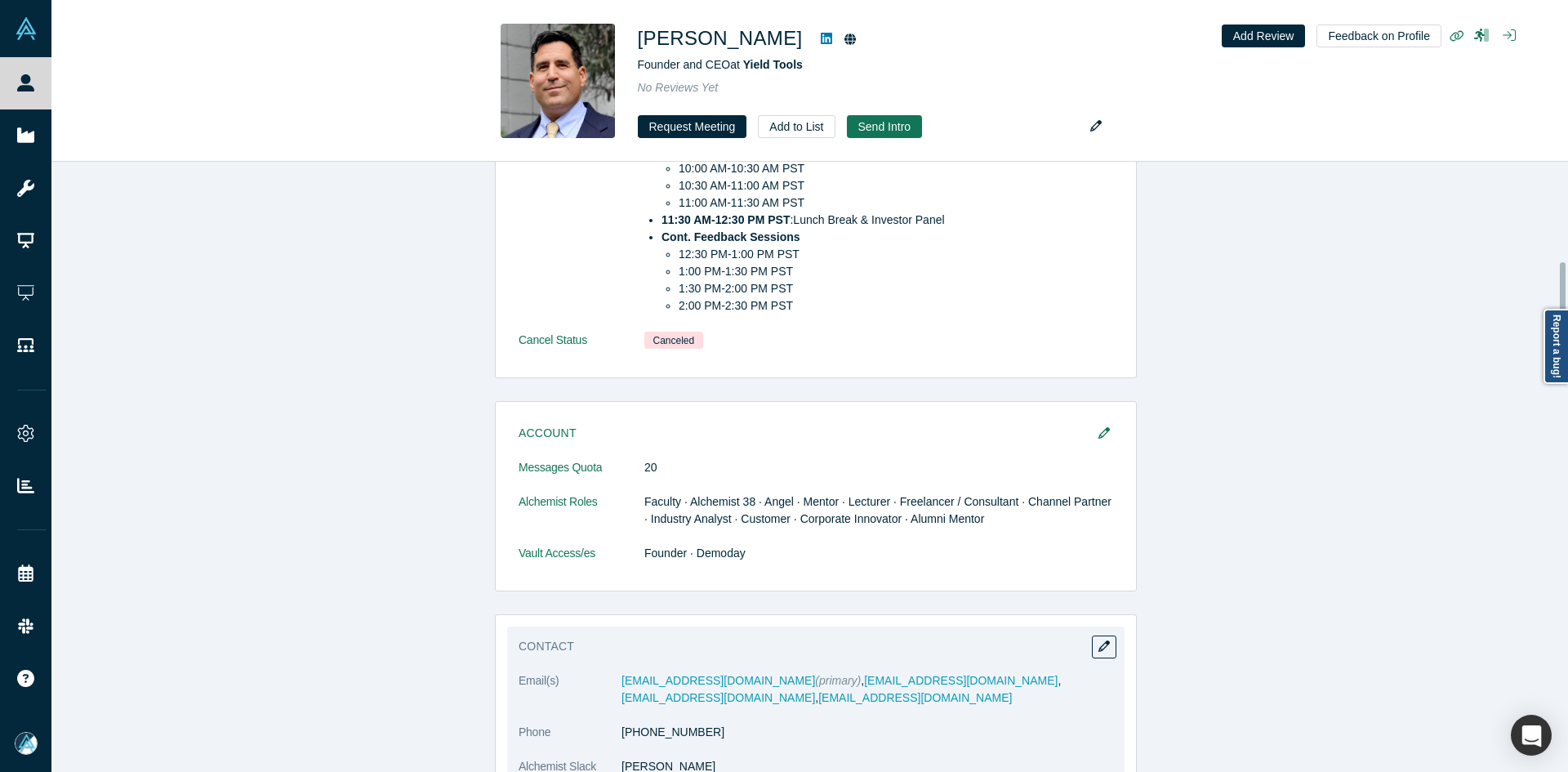
scroll to position [817, 0]
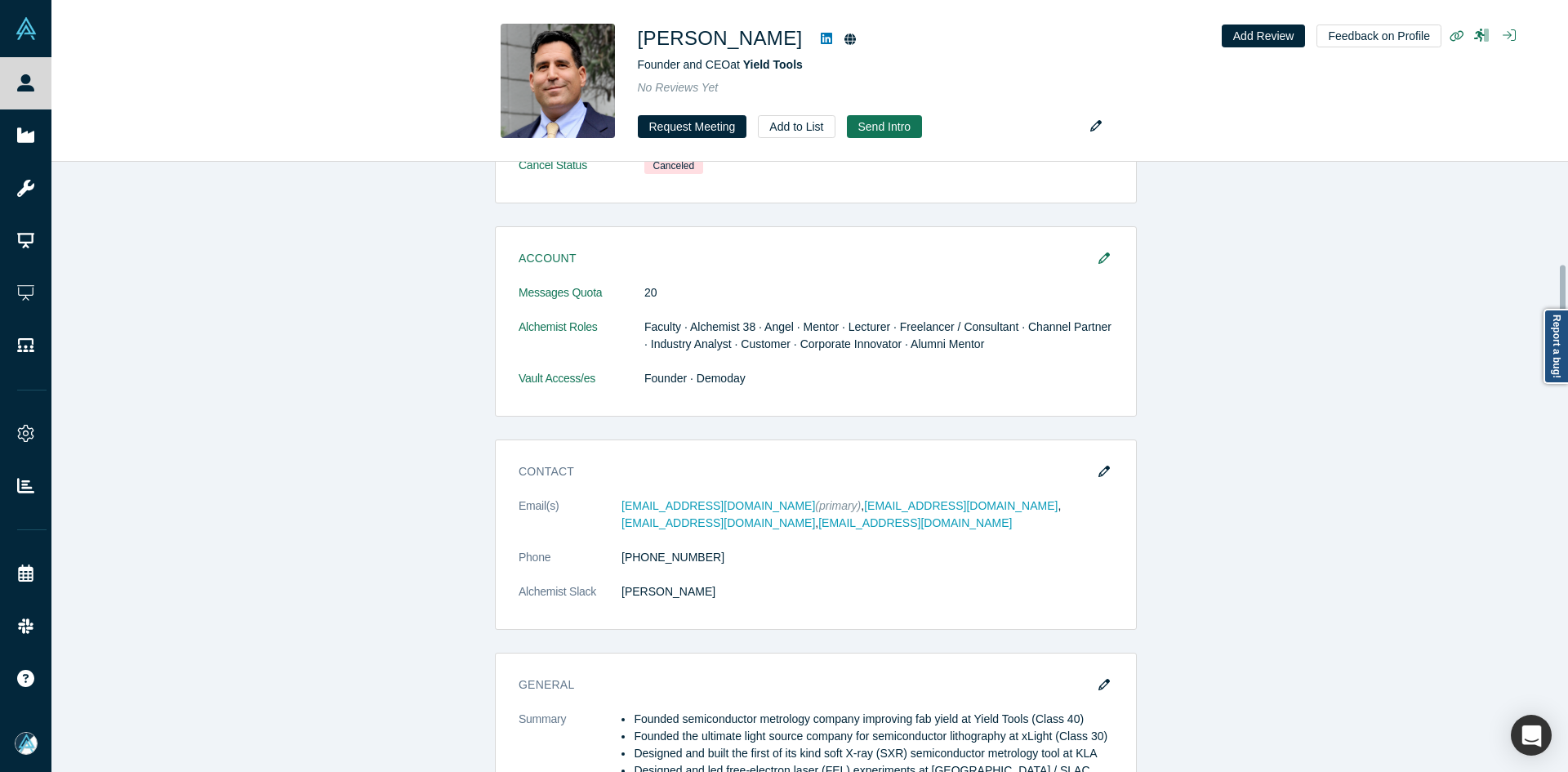
click at [1105, 686] on button "button" at bounding box center [1103, 685] width 24 height 22
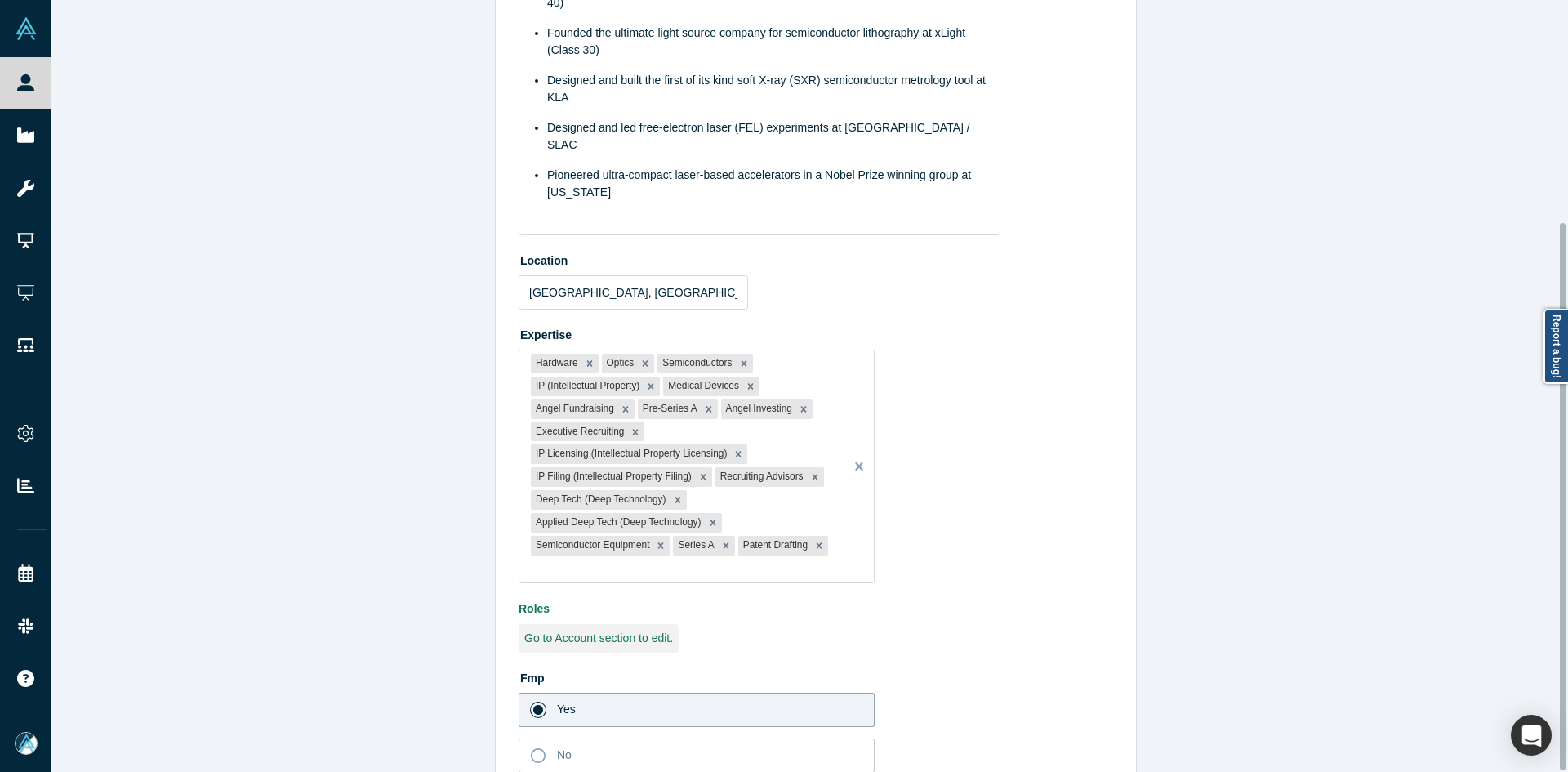
scroll to position [314, 0]
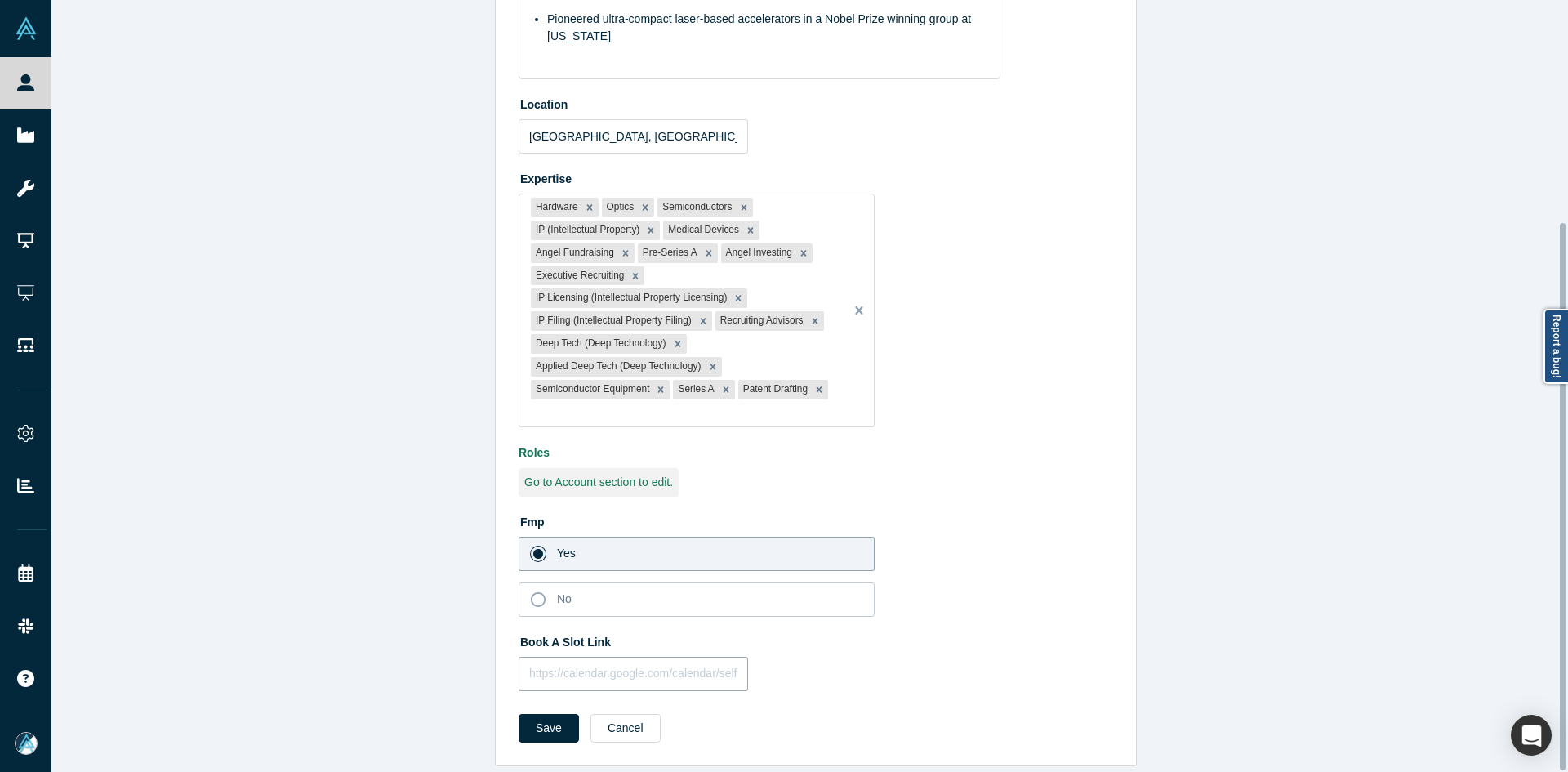
click at [649, 657] on input "text" at bounding box center [633, 674] width 229 height 34
paste input "[URL][DOMAIN_NAME]"
type input "[URL][DOMAIN_NAME]"
click at [562, 714] on button "Save" at bounding box center [548, 728] width 60 height 29
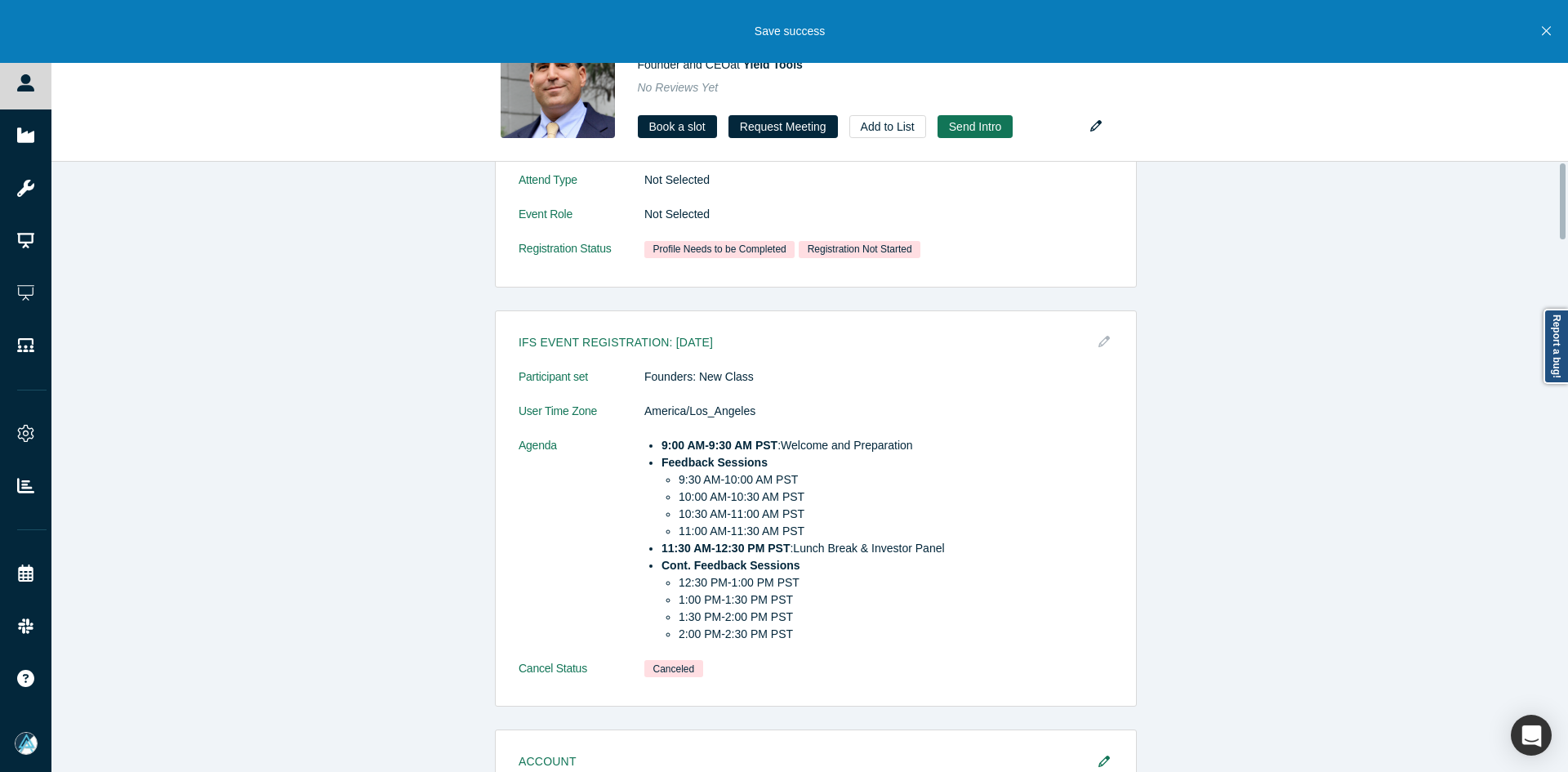
scroll to position [0, 0]
